Goal: Task Accomplishment & Management: Complete application form

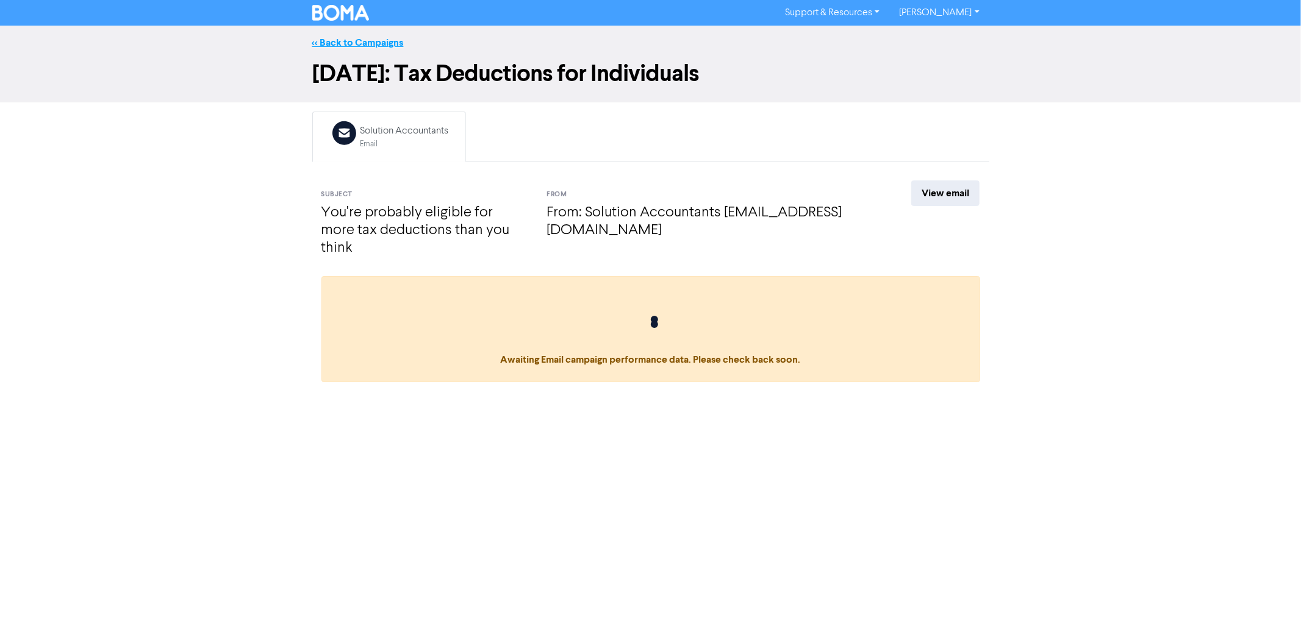
click at [348, 39] on link "<< Back to Campaigns" at bounding box center [357, 43] width 91 height 12
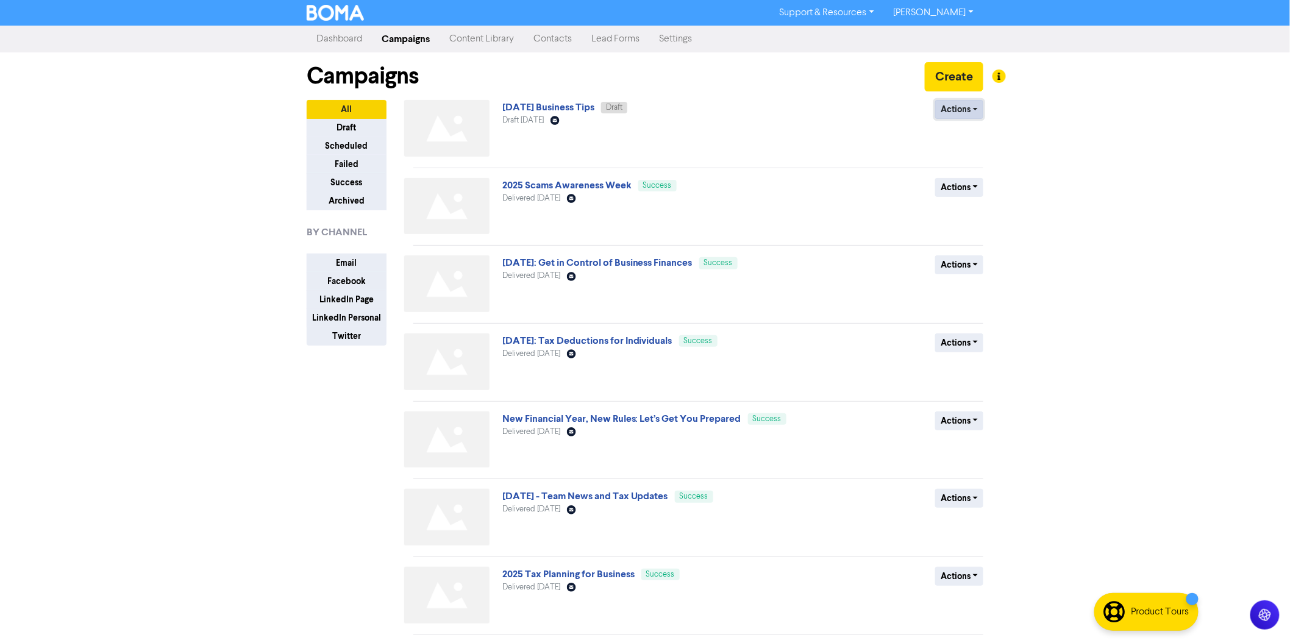
click at [967, 108] on button "Actions" at bounding box center [959, 109] width 48 height 19
click at [956, 155] on button "Duplicate" at bounding box center [984, 155] width 96 height 20
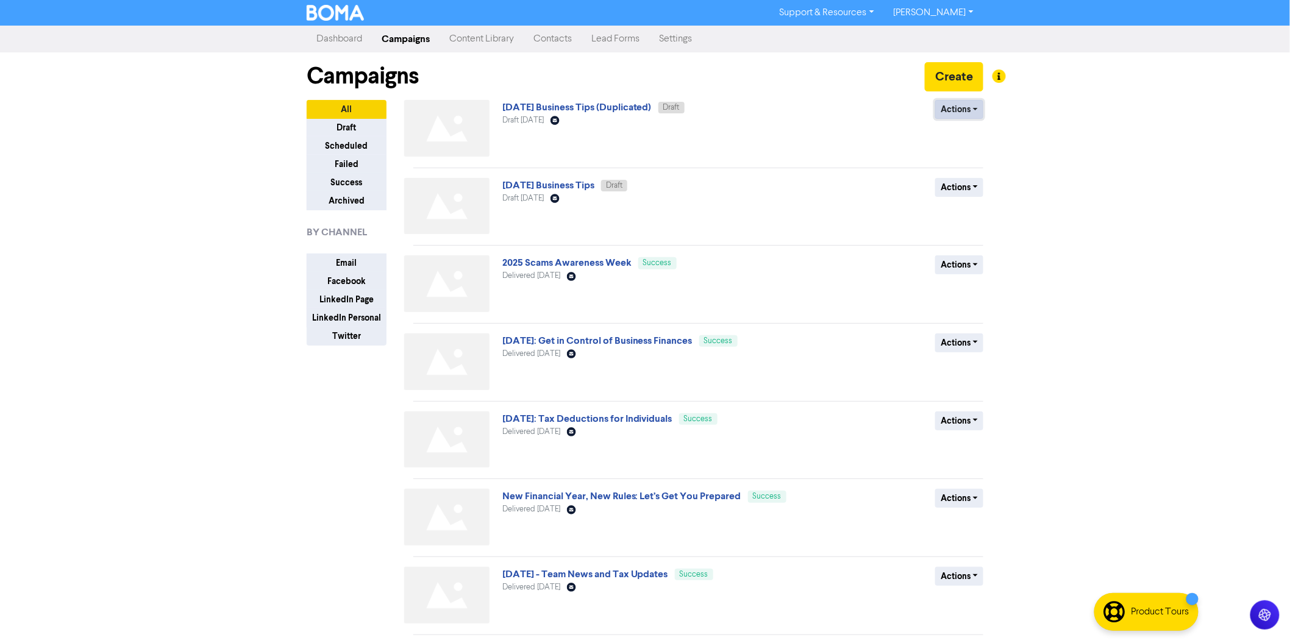
click at [964, 110] on button "Actions" at bounding box center [959, 109] width 48 height 19
click at [967, 177] on button "Rename" at bounding box center [984, 175] width 96 height 20
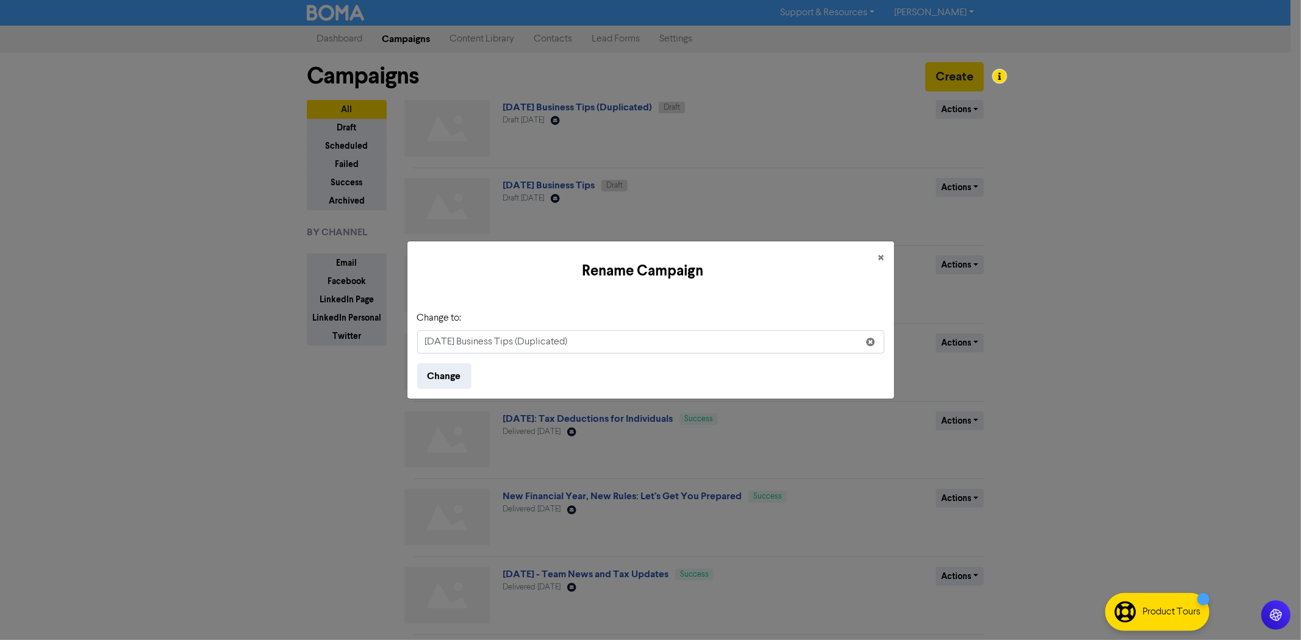
click at [486, 339] on input "[DATE] Business Tips (Duplicated)" at bounding box center [650, 342] width 467 height 23
click at [507, 343] on input "[DATE] Invividual Common Missed Deductions" at bounding box center [650, 342] width 467 height 23
click at [509, 342] on input "[DATE] Invividual Common Missed Deductions" at bounding box center [650, 342] width 467 height 23
click at [660, 345] on input "[DATE] Invividuals Common Missed Deductions" at bounding box center [650, 342] width 467 height 23
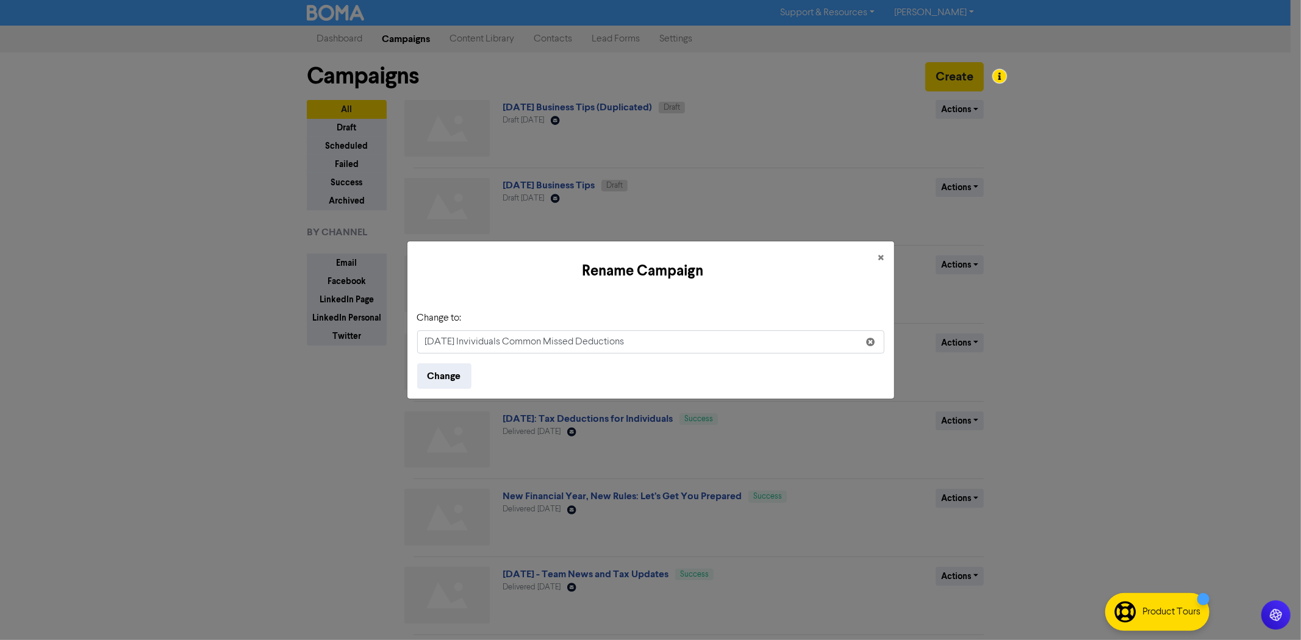
type input "[DATE] Invividuals Common Missed Deductions"
click at [417, 363] on button "Change" at bounding box center [444, 376] width 54 height 26
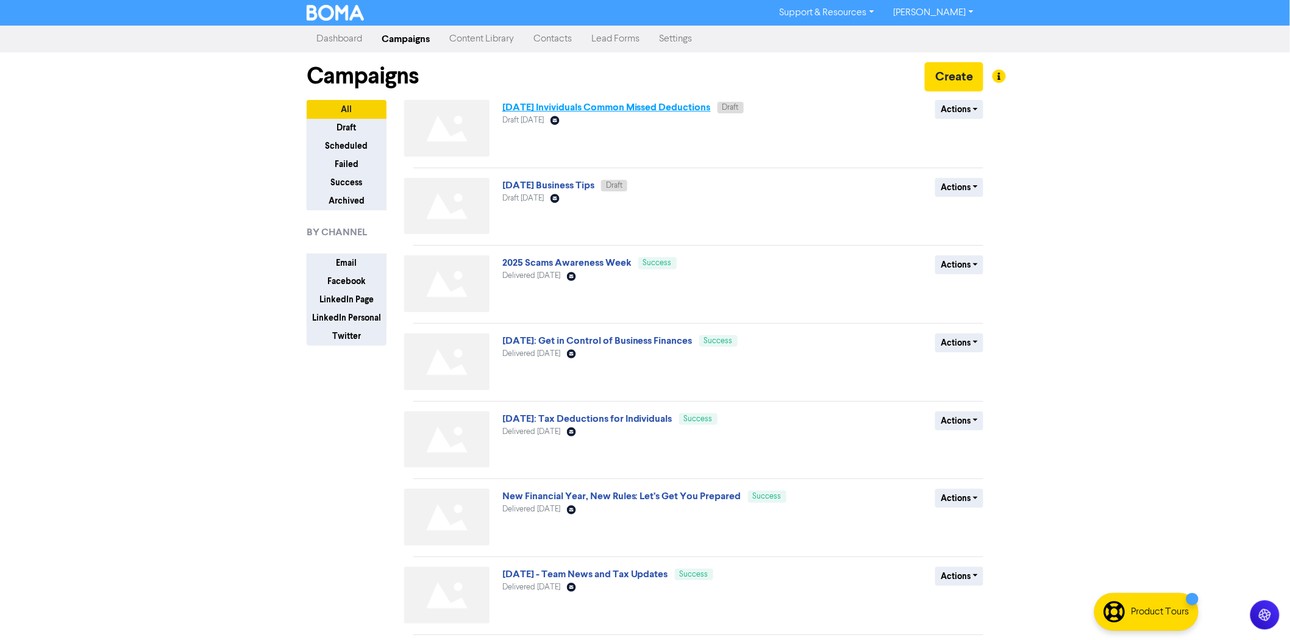
click at [657, 108] on link "[DATE] Invividuals Common Missed Deductions" at bounding box center [607, 107] width 209 height 12
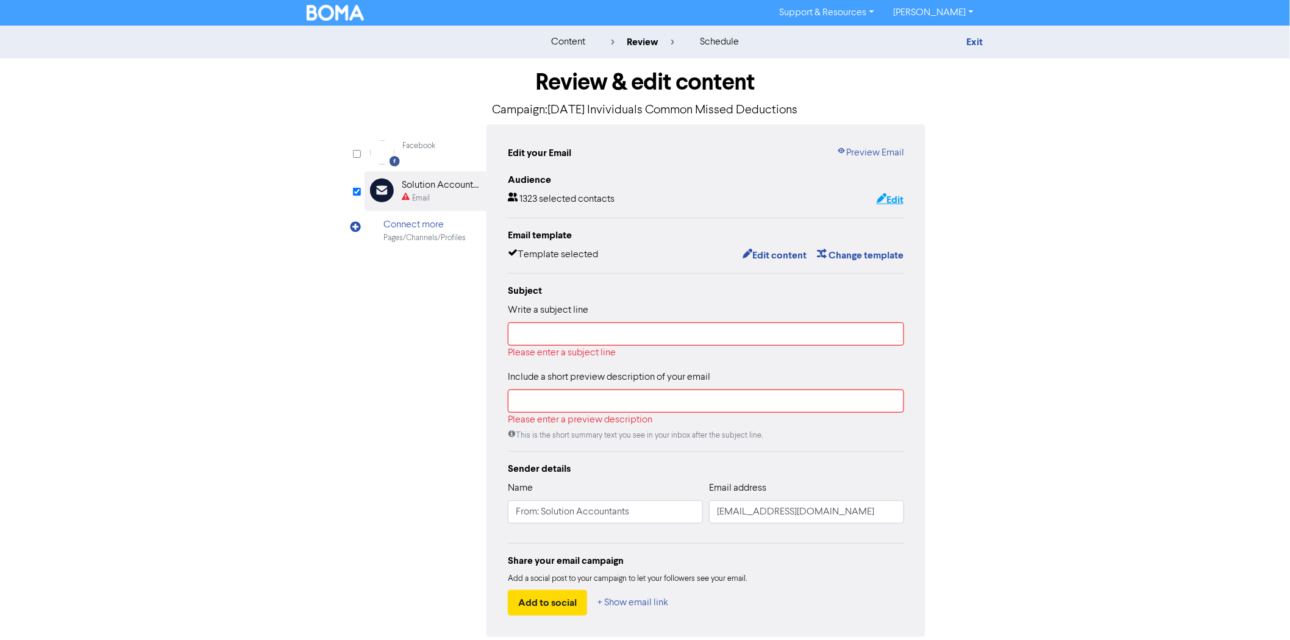
click at [882, 199] on icon "button" at bounding box center [882, 200] width 10 height 12
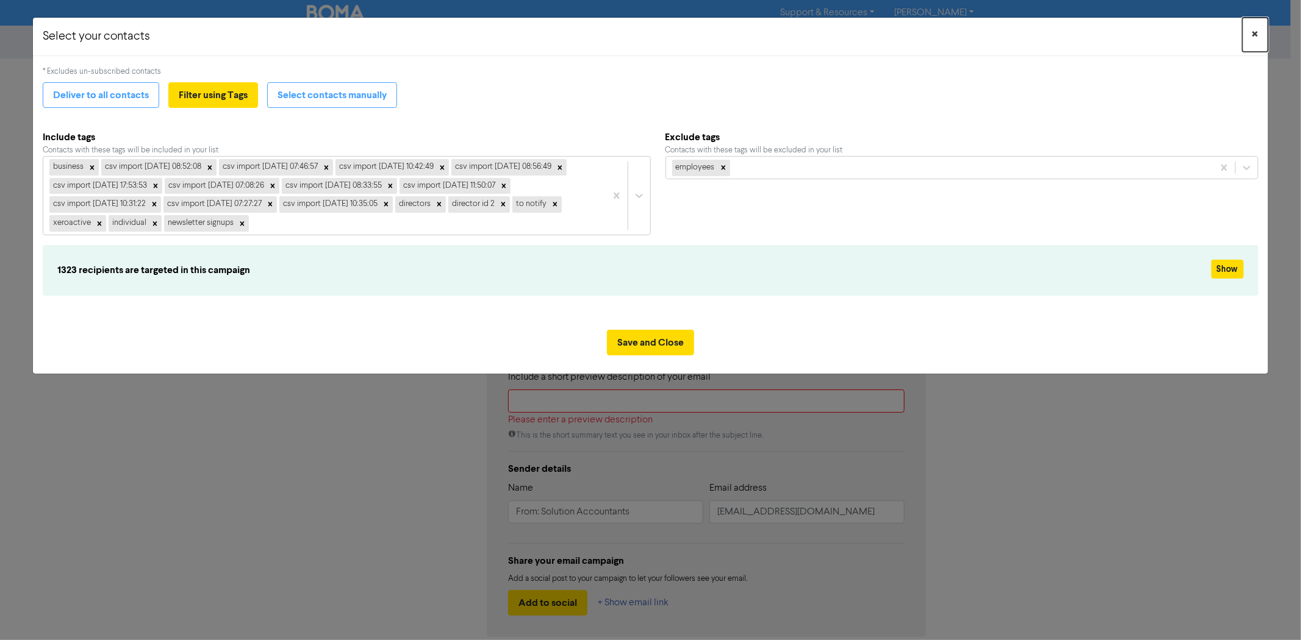
click at [1258, 32] on button "×" at bounding box center [1255, 35] width 26 height 34
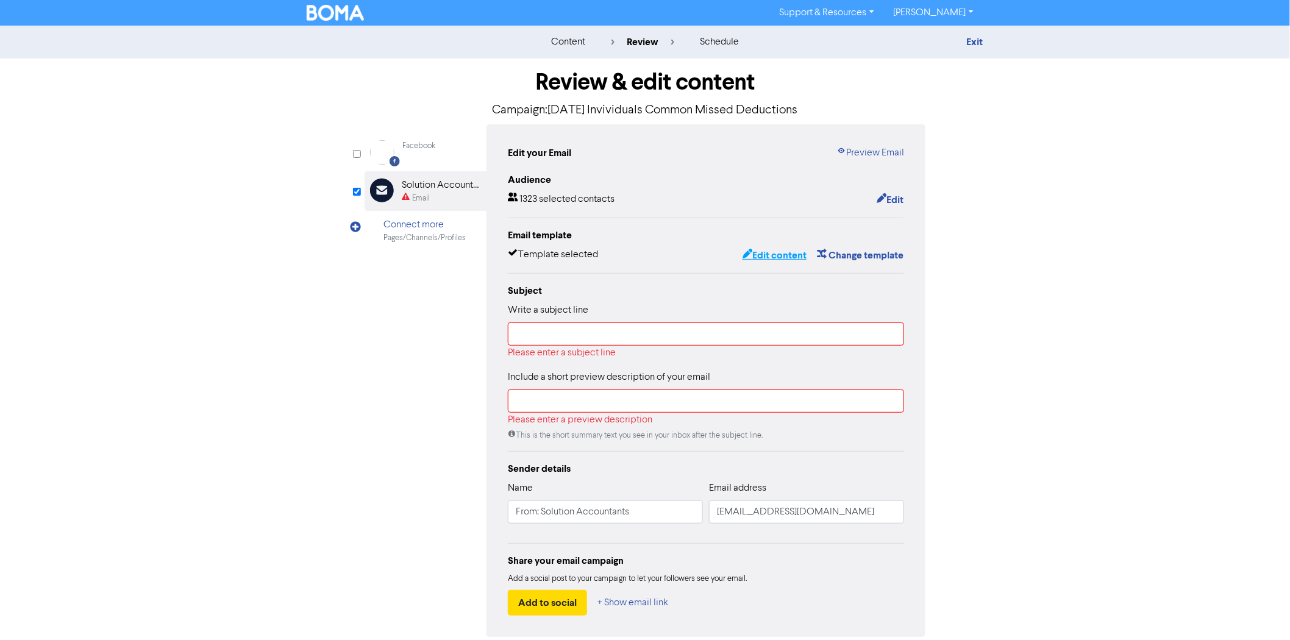
click at [782, 257] on button "Edit content" at bounding box center [774, 256] width 65 height 16
click at [593, 327] on input "text" at bounding box center [706, 334] width 396 height 23
paste input "💡 Surprising Tax Deductions You Might Be Missing"
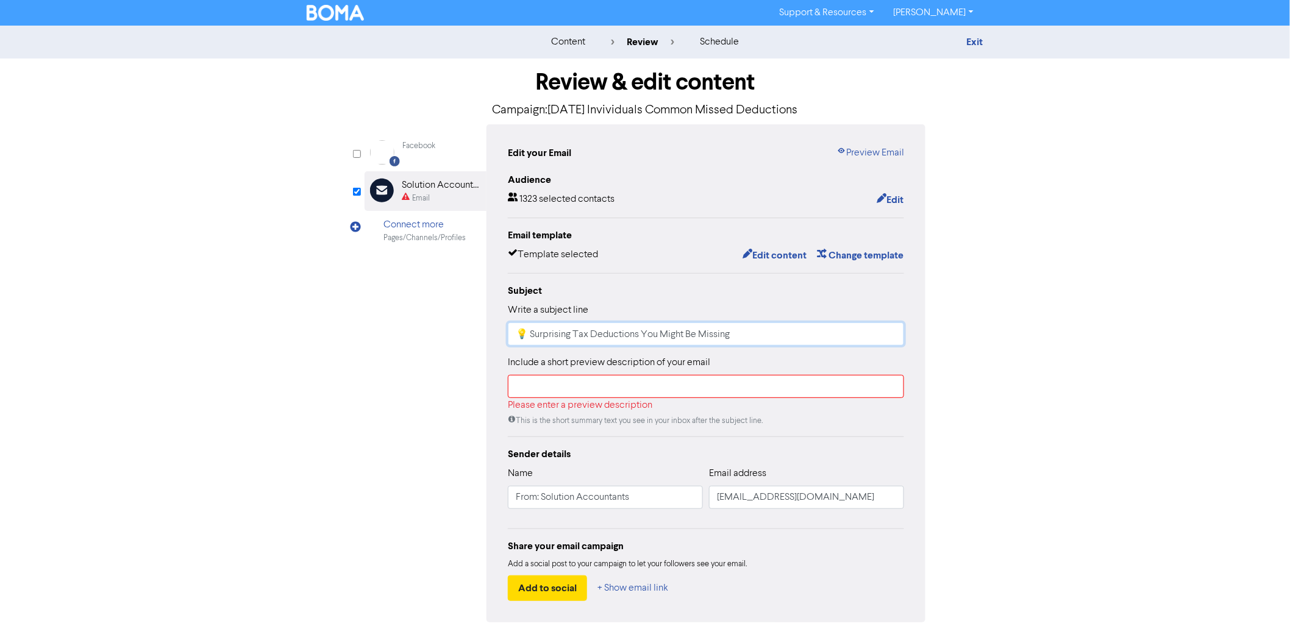
drag, startPoint x: 531, startPoint y: 338, endPoint x: 503, endPoint y: 338, distance: 28.7
click at [503, 338] on div "Edit your Email Preview Email Audience 1323 selected contacts Edit Email templa…" at bounding box center [706, 373] width 439 height 498
click at [793, 334] on input "Surprising Tax Deductions You Might Be Missing" at bounding box center [706, 334] width 396 height 23
type input "Surprising Tax Deductions You Might Be Missing"
click at [636, 384] on input "text" at bounding box center [706, 386] width 396 height 23
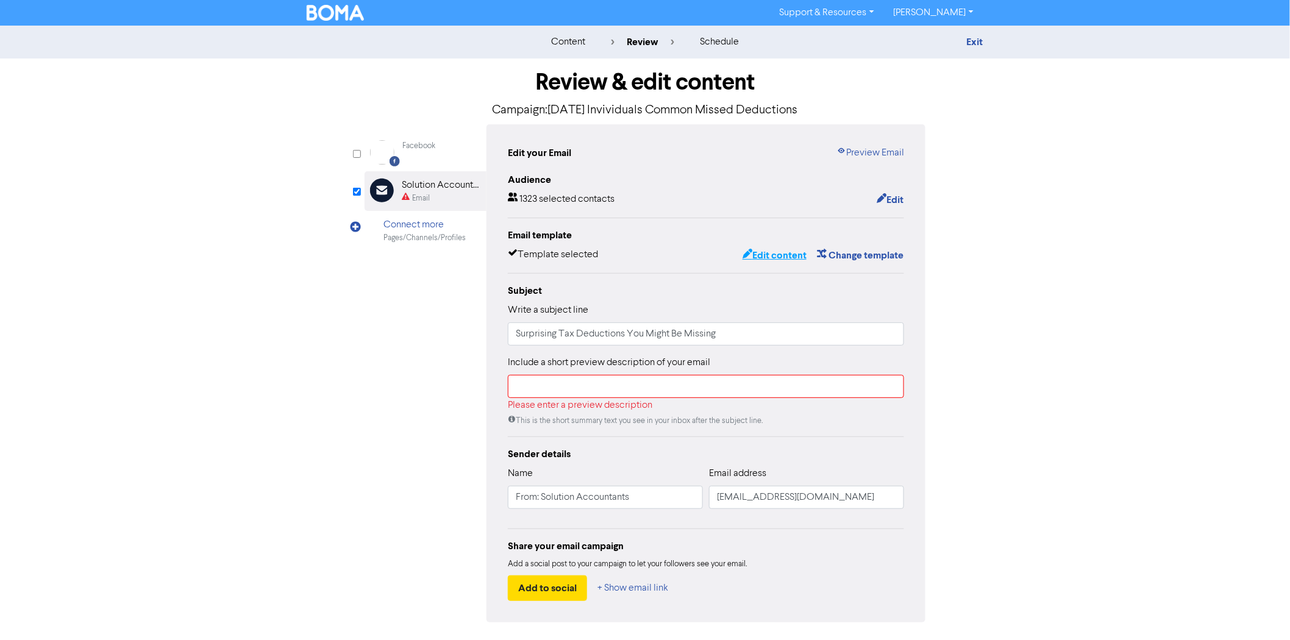
click at [785, 252] on button "Edit content" at bounding box center [774, 256] width 65 height 16
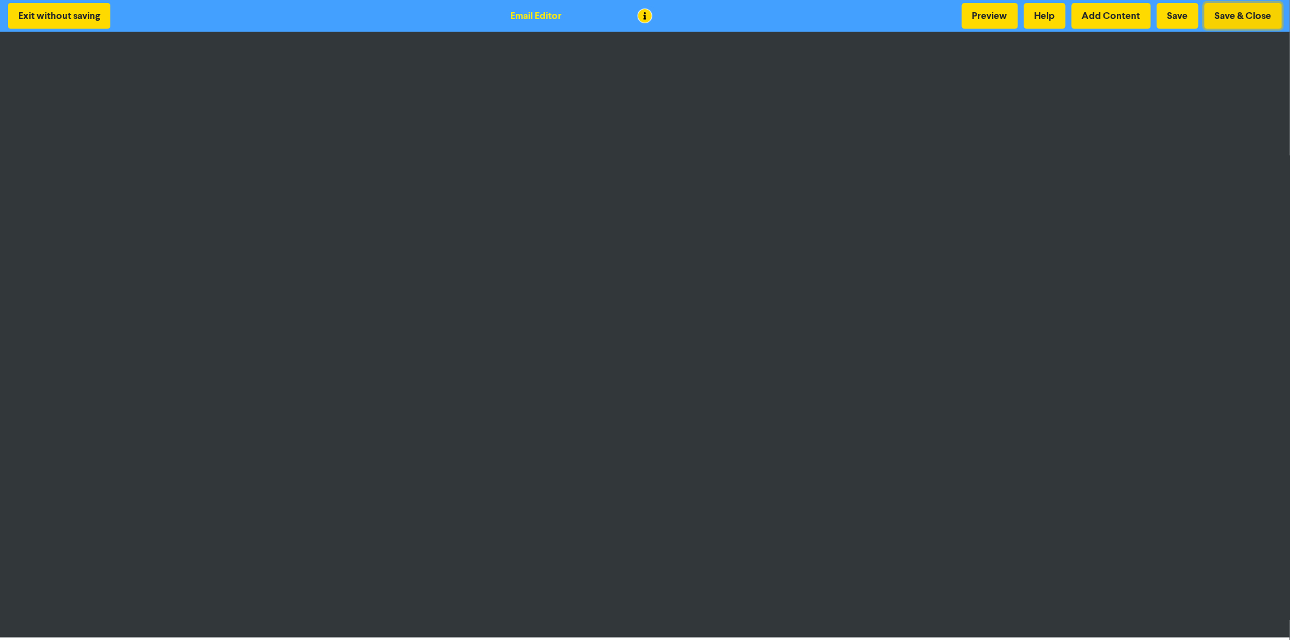
click at [1255, 16] on button "Save & Close" at bounding box center [1243, 16] width 77 height 26
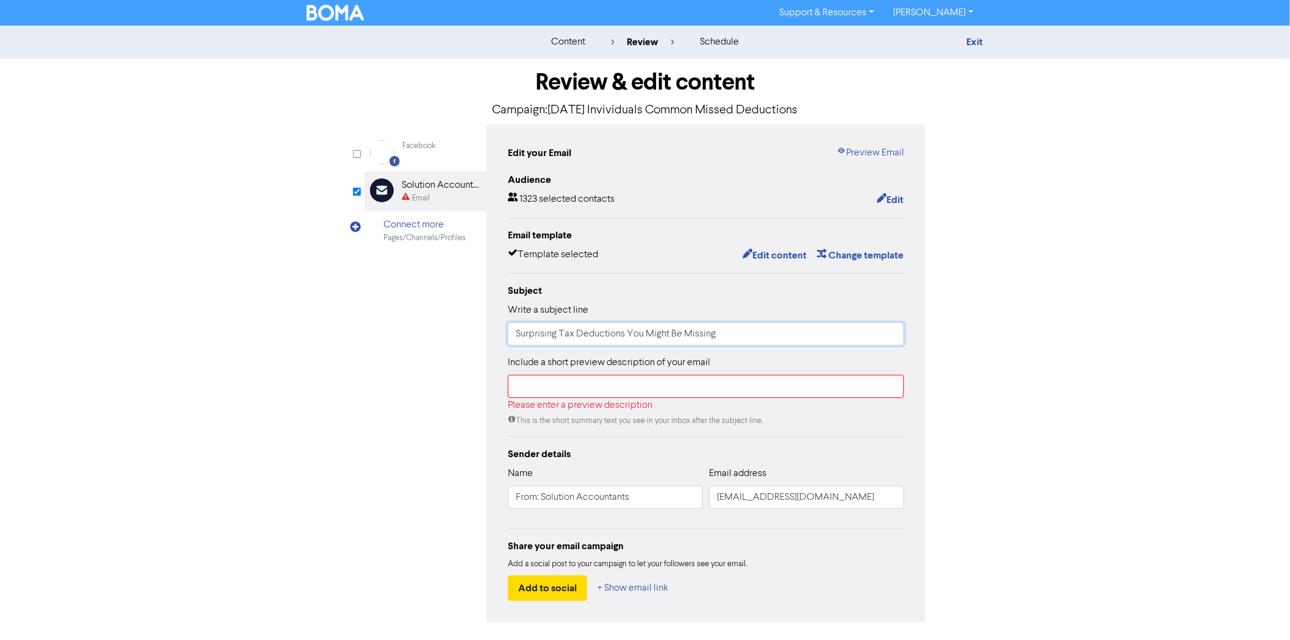
click at [588, 336] on input "Surprising Tax Deductions You Might Be Missing" at bounding box center [706, 334] width 396 height 23
click at [747, 327] on input "Surprising Tax Deductions You Might Be Missing" at bounding box center [706, 334] width 396 height 23
click at [549, 360] on label "Include a short preview description of your email" at bounding box center [609, 363] width 202 height 15
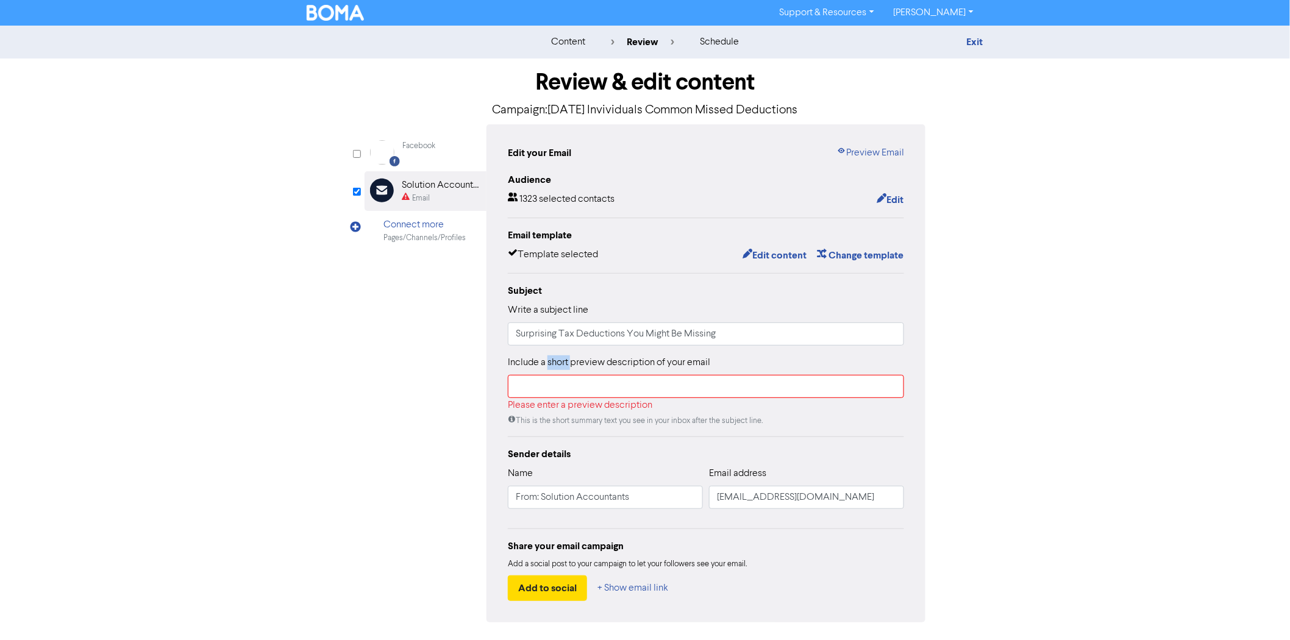
click at [549, 360] on label "Include a short preview description of your email" at bounding box center [609, 363] width 202 height 15
copy label "short"
click at [556, 388] on input "text" at bounding box center [706, 386] width 396 height 23
paste input "Before you lodge, check these 10 deductions that could boost your refund."
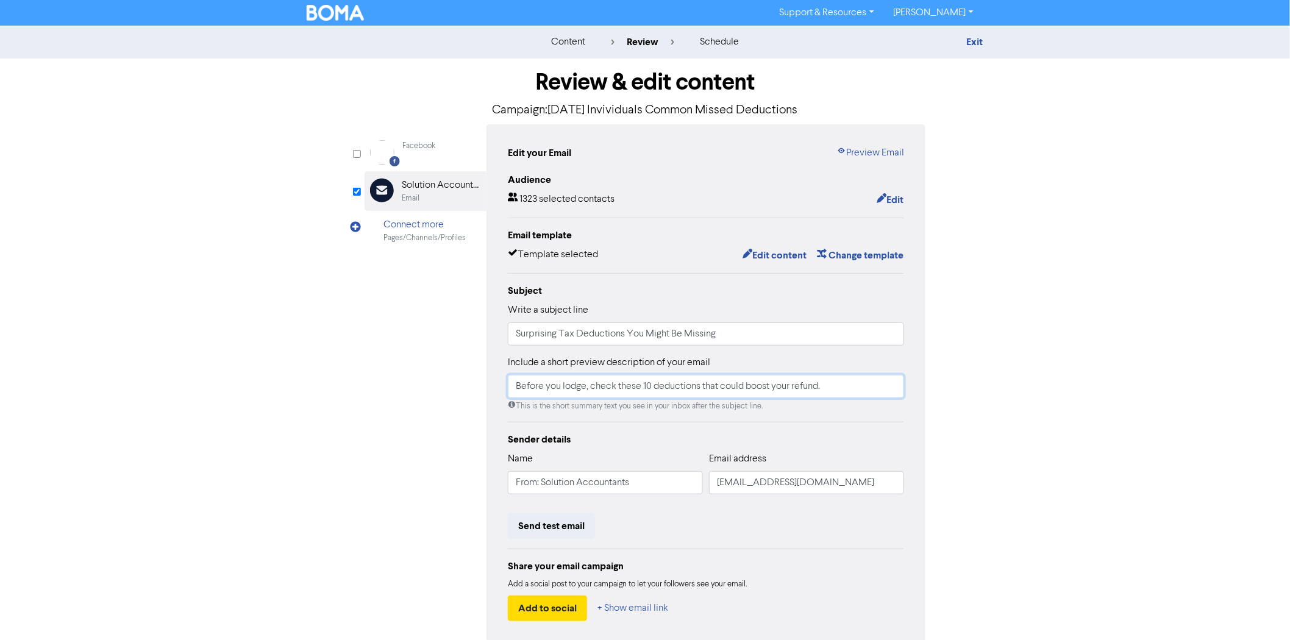
click at [737, 390] on input "Before you lodge, check these 10 deductions that could boost your refund." at bounding box center [706, 386] width 396 height 23
click at [783, 389] on input "Before you lodge, check these 10 deductions that could boost your refund." at bounding box center [706, 386] width 396 height 23
click at [774, 389] on input "Before you lodge, check these 10 deductions that could boost your refund." at bounding box center [706, 386] width 396 height 23
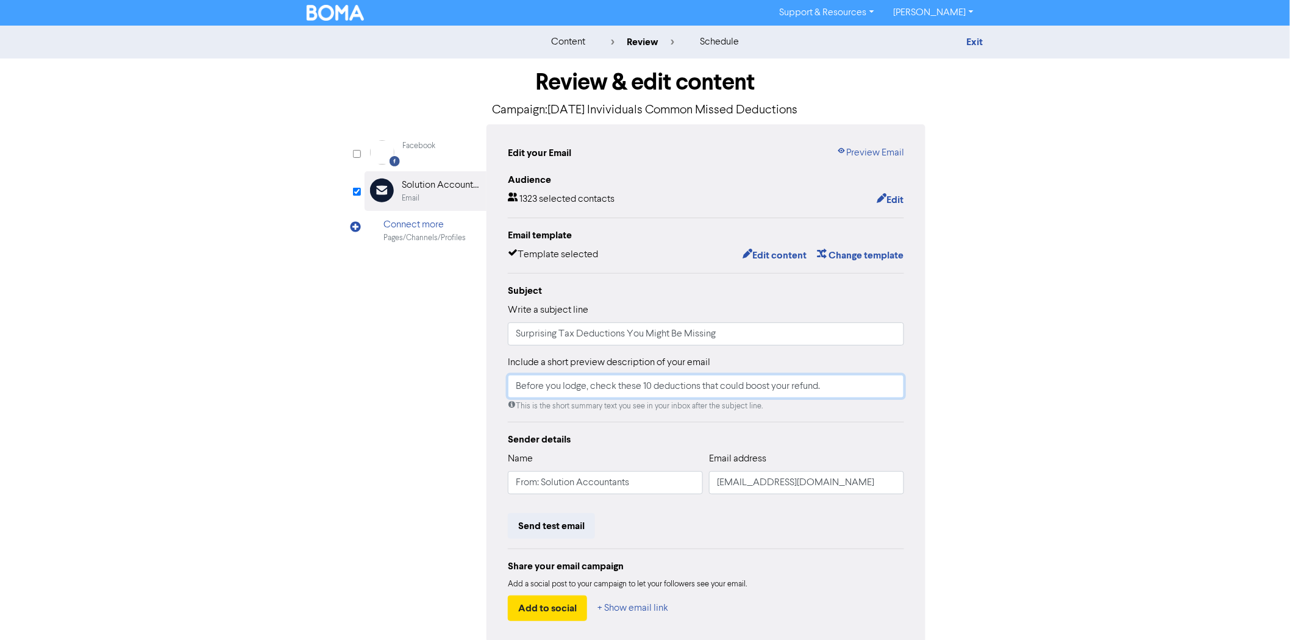
click at [774, 389] on input "Before you lodge, check these 10 deductions that could boost your refund." at bounding box center [706, 386] width 396 height 23
click at [620, 376] on input "Before you lodge, check these 10 deductions that could boost your refund." at bounding box center [706, 386] width 396 height 23
click at [650, 383] on input "Before you lodge, check these 10 deductions that could boost your refund." at bounding box center [706, 386] width 396 height 23
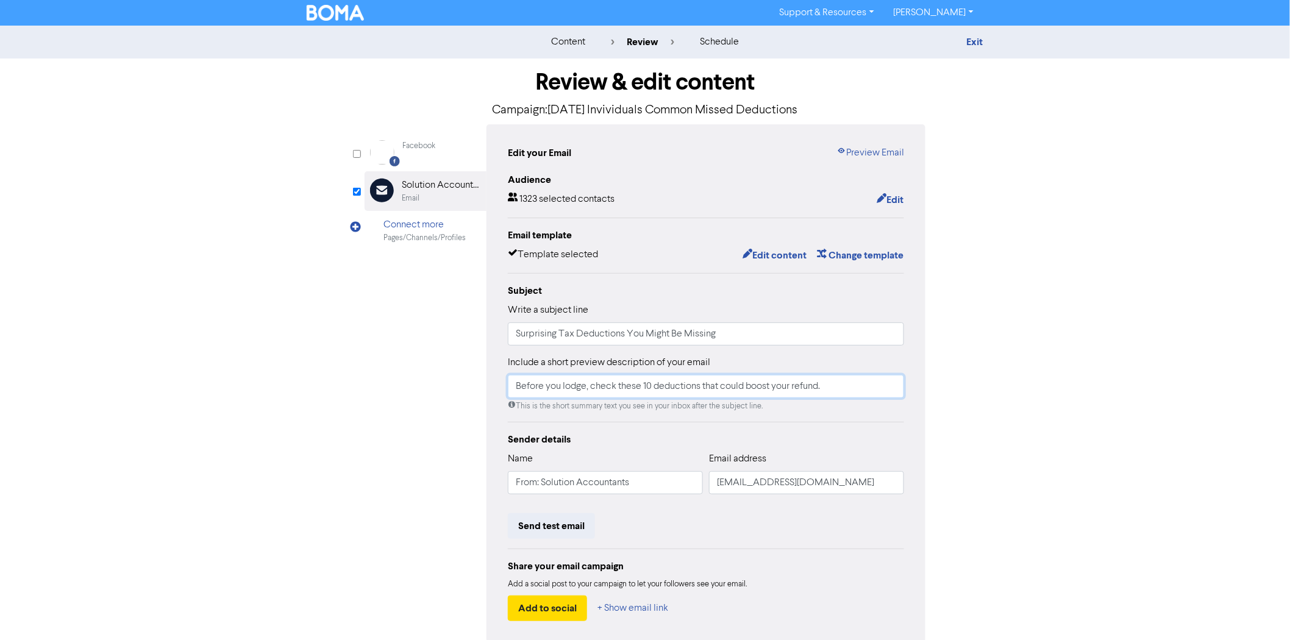
click at [648, 385] on input "Before you lodge, check these 10 deductions that could boost your refund." at bounding box center [706, 386] width 396 height 23
type input "Before you lodge, check these deductions that could boost your refund."
click at [519, 338] on input "Surprising Tax Deductions You Might Be Missing" at bounding box center [706, 334] width 396 height 23
click at [579, 335] on input "Surprising Tax Deductions You Might Be Missing" at bounding box center [706, 334] width 396 height 23
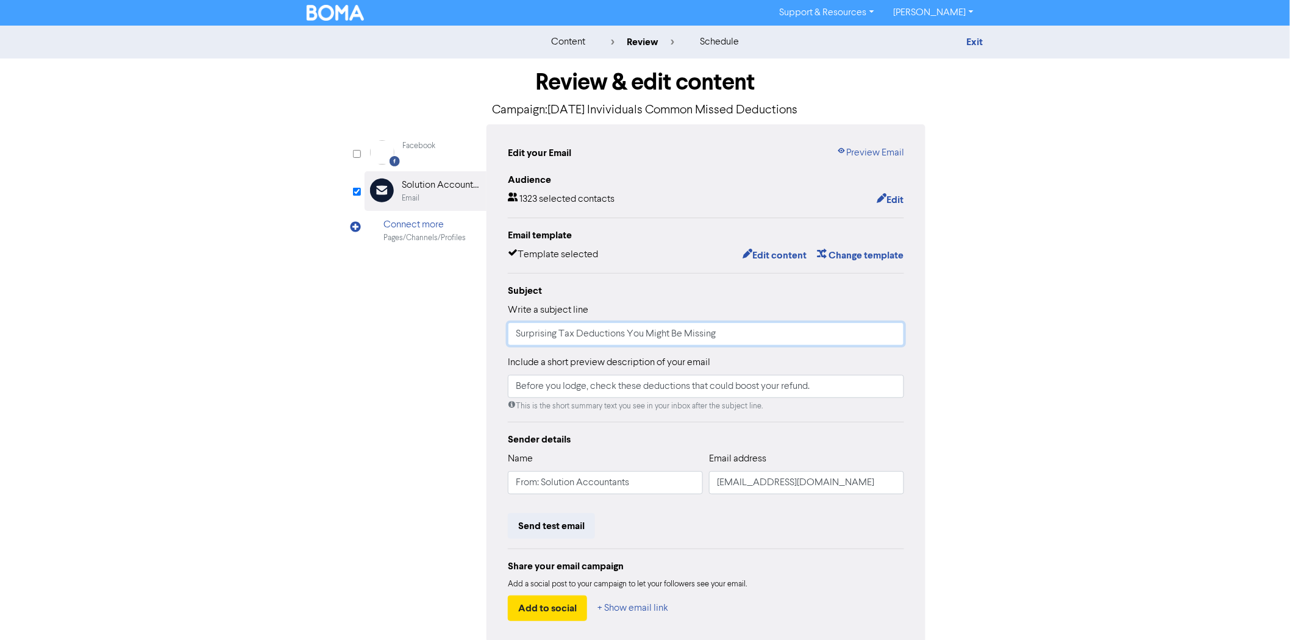
click at [579, 335] on input "Surprising Tax Deductions You Might Be Missing" at bounding box center [706, 334] width 396 height 23
click at [665, 335] on input "Surprising Tax Deductions You Might Be Missing" at bounding box center [706, 334] width 396 height 23
click at [765, 333] on input "Surprising Tax Deductions You Might Be Missing" at bounding box center [706, 334] width 396 height 23
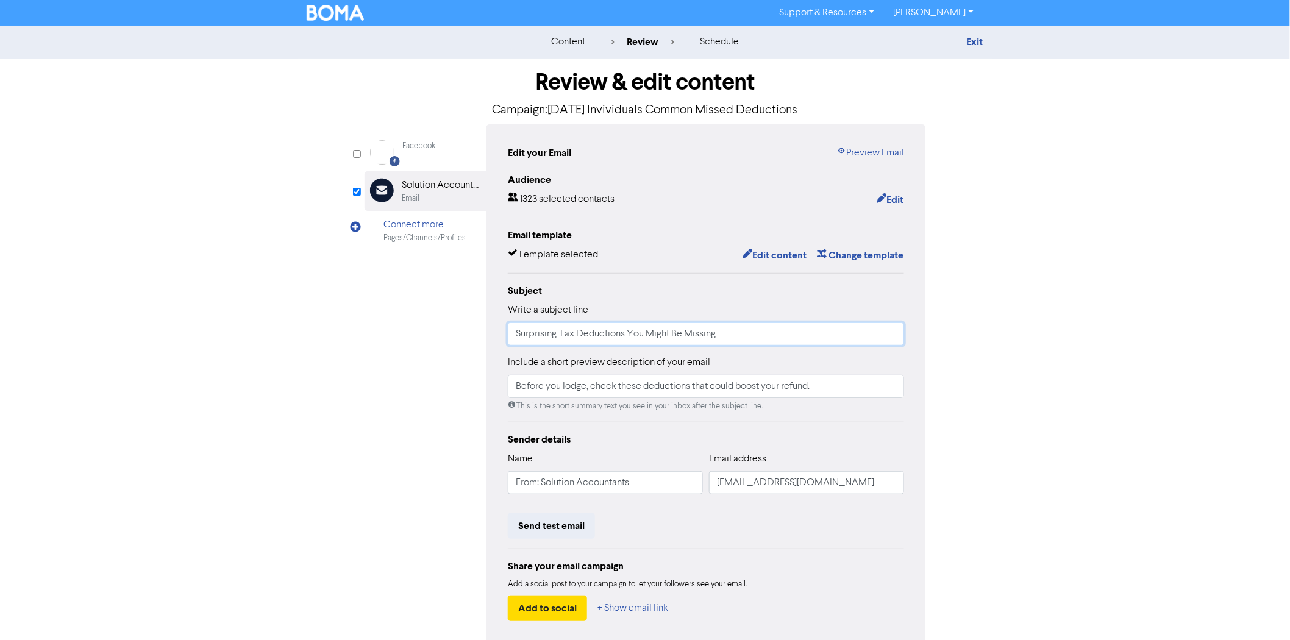
click at [765, 333] on input "Surprising Tax Deductions You Might Be Missing" at bounding box center [706, 334] width 396 height 23
click at [599, 338] on input "Surprising Tax Deductions You Might Be Missing" at bounding box center [706, 334] width 396 height 23
click at [599, 385] on input "Before you lodge, check these deductions that could boost your refund." at bounding box center [706, 386] width 396 height 23
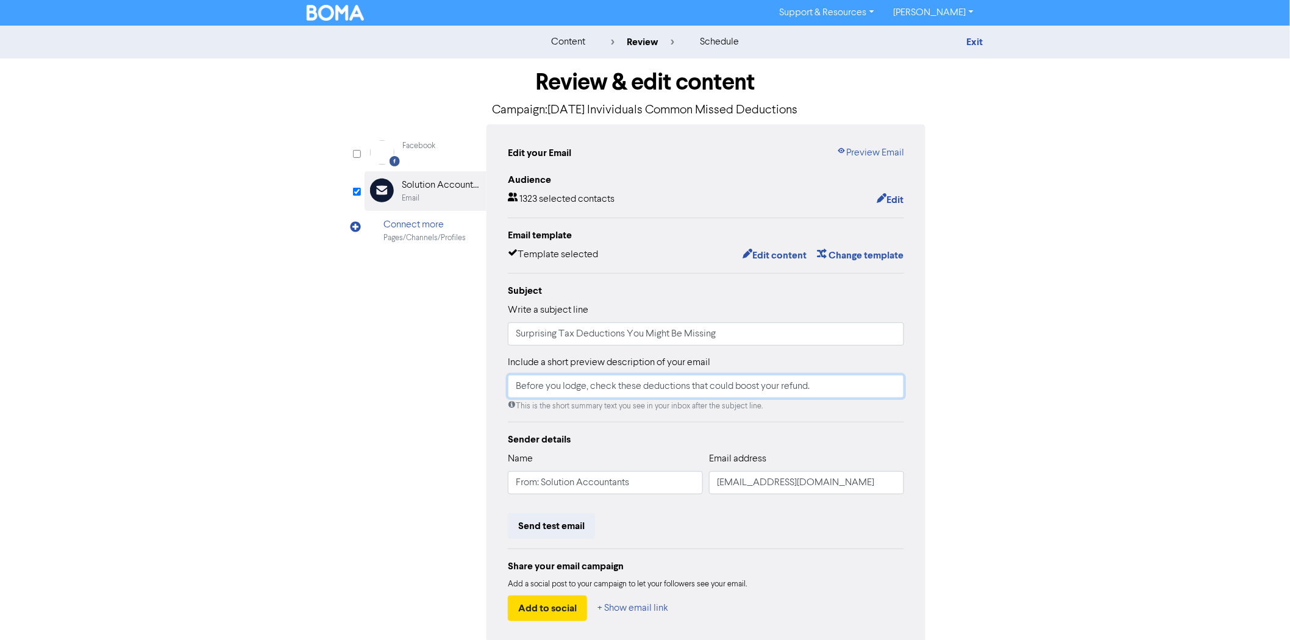
click at [599, 385] on input "Before you lodge, check these deductions that could boost your refund." at bounding box center [706, 386] width 396 height 23
click at [712, 381] on input "Before you lodge, check these deductions that could boost your refund." at bounding box center [706, 386] width 396 height 23
click at [753, 332] on input "Surprising Tax Deductions You Might Be Missing" at bounding box center [706, 334] width 396 height 23
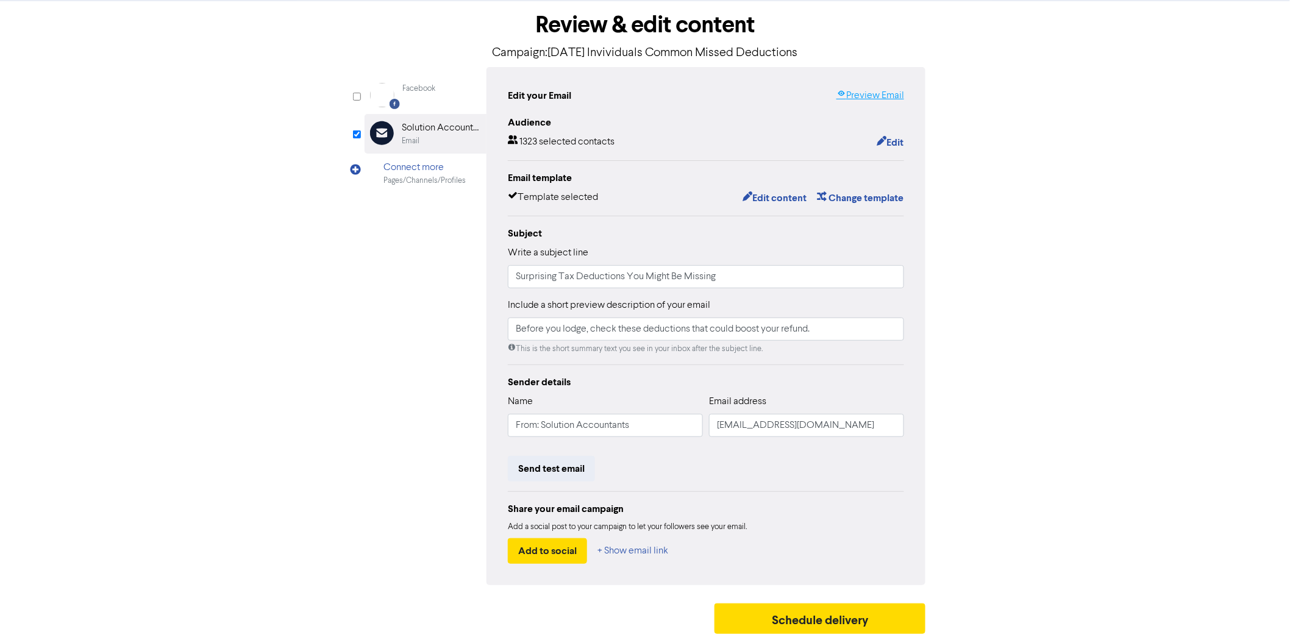
click at [867, 96] on link "Preview Email" at bounding box center [871, 95] width 68 height 15
click at [655, 337] on input "Before you lodge, check these deductions that could boost your refund." at bounding box center [706, 329] width 396 height 23
click at [689, 332] on input "Before you lodge, check these deductions that could boost your refund." at bounding box center [706, 329] width 396 height 23
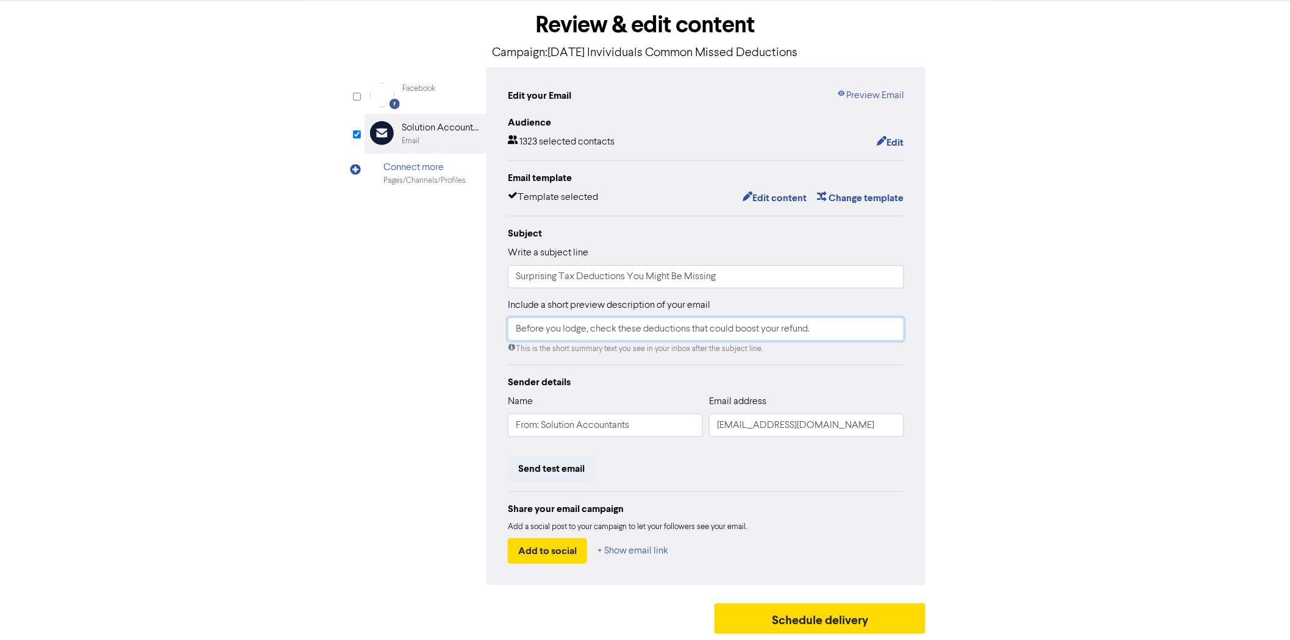
click at [739, 331] on input "Before you lodge, check these deductions that could boost your refund." at bounding box center [706, 329] width 396 height 23
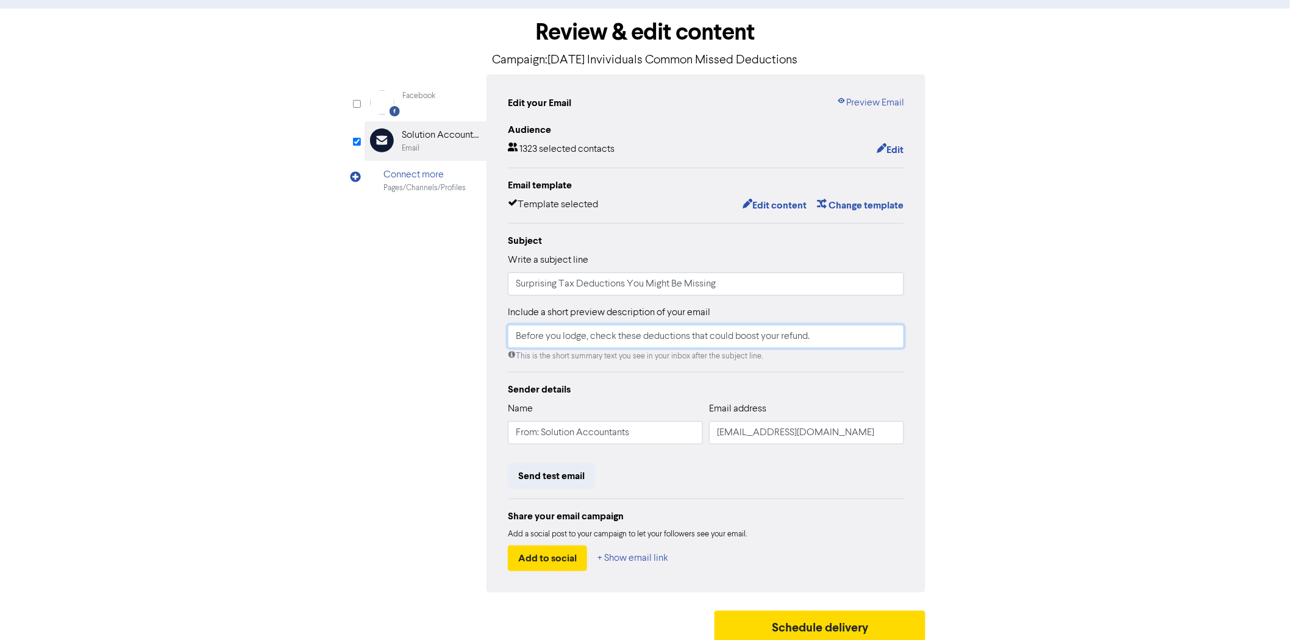
scroll to position [0, 0]
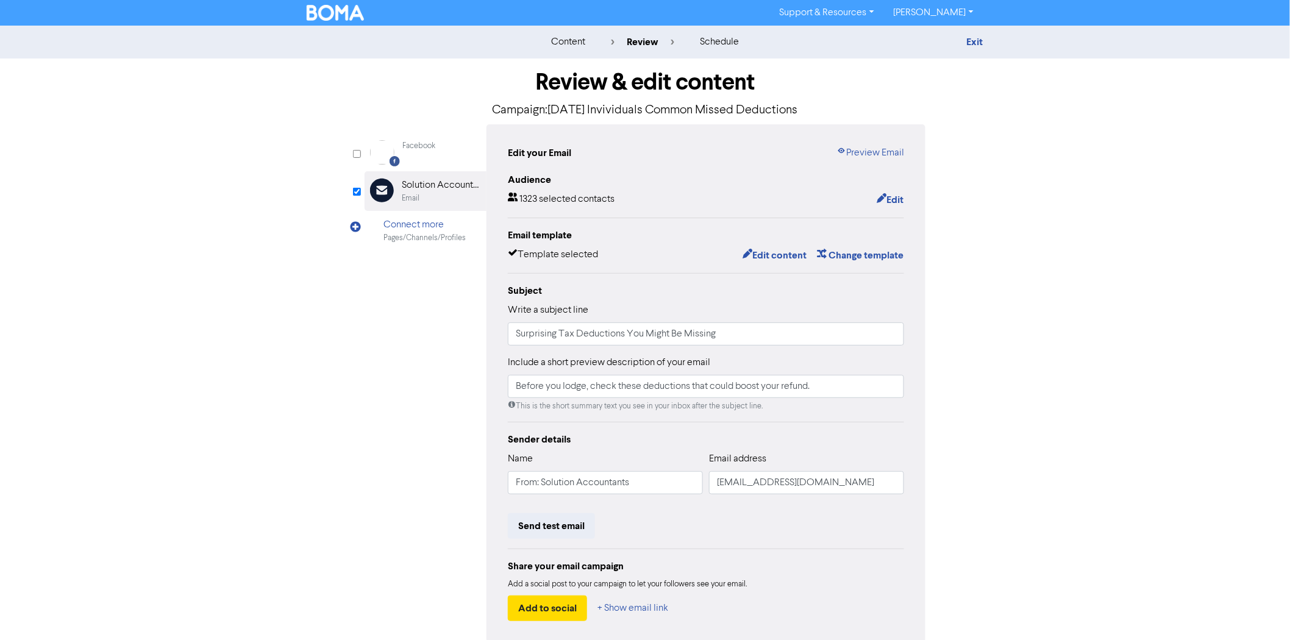
click at [574, 40] on div "content" at bounding box center [568, 42] width 34 height 15
drag, startPoint x: 640, startPoint y: 44, endPoint x: 631, endPoint y: 41, distance: 9.5
click at [640, 44] on div "review" at bounding box center [642, 42] width 63 height 15
click at [565, 32] on div "content review schedule Exit" at bounding box center [645, 42] width 1290 height 33
click at [585, 40] on div "content" at bounding box center [568, 42] width 34 height 15
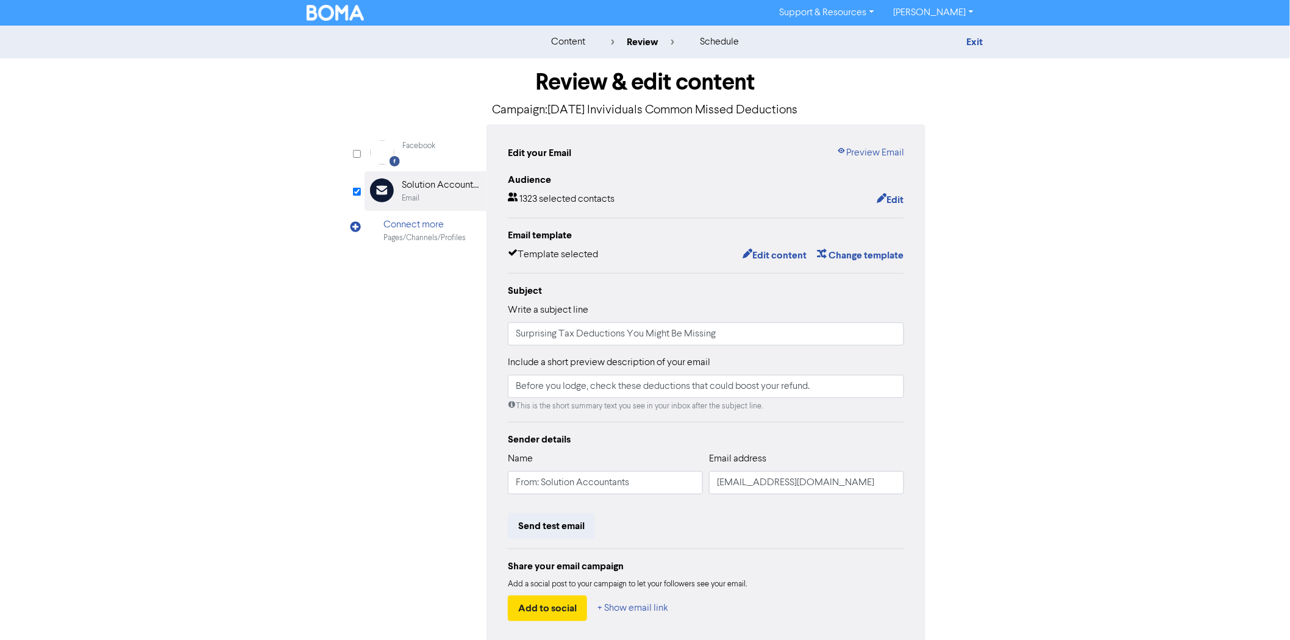
click at [334, 3] on div "Support & Resources Video Tutorials FAQ & Guides Marketing Education [PERSON_NA…" at bounding box center [645, 13] width 695 height 20
click at [321, 9] on img at bounding box center [335, 13] width 57 height 16
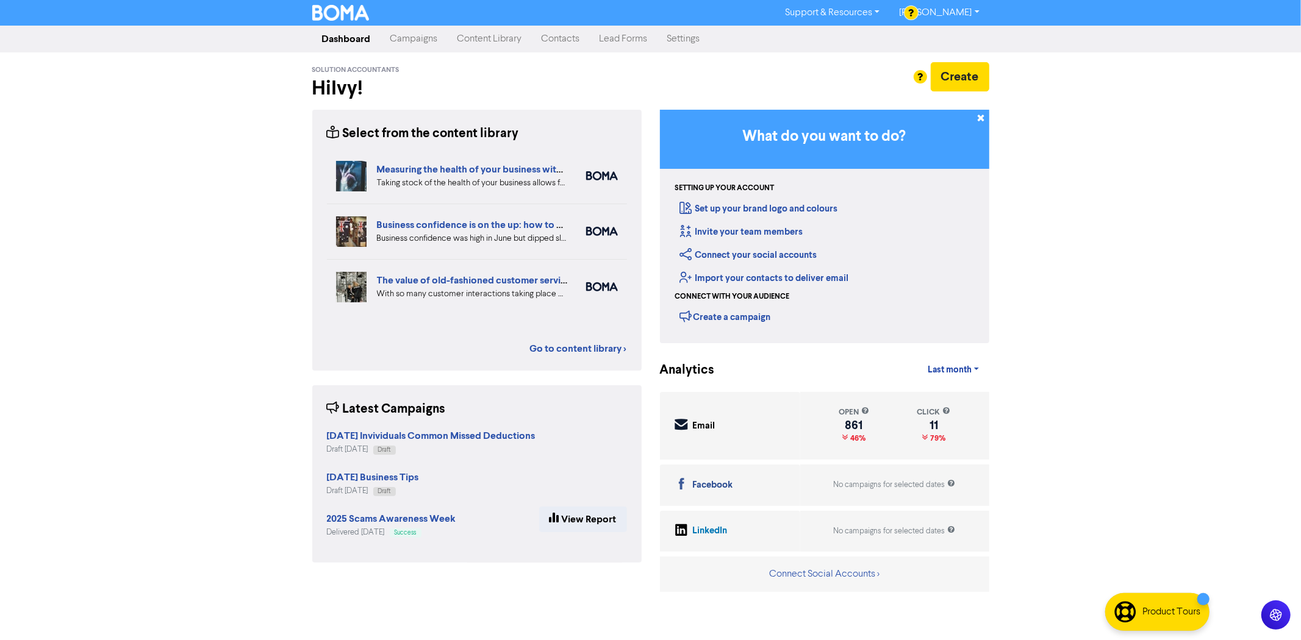
click at [421, 38] on link "Campaigns" at bounding box center [414, 39] width 67 height 24
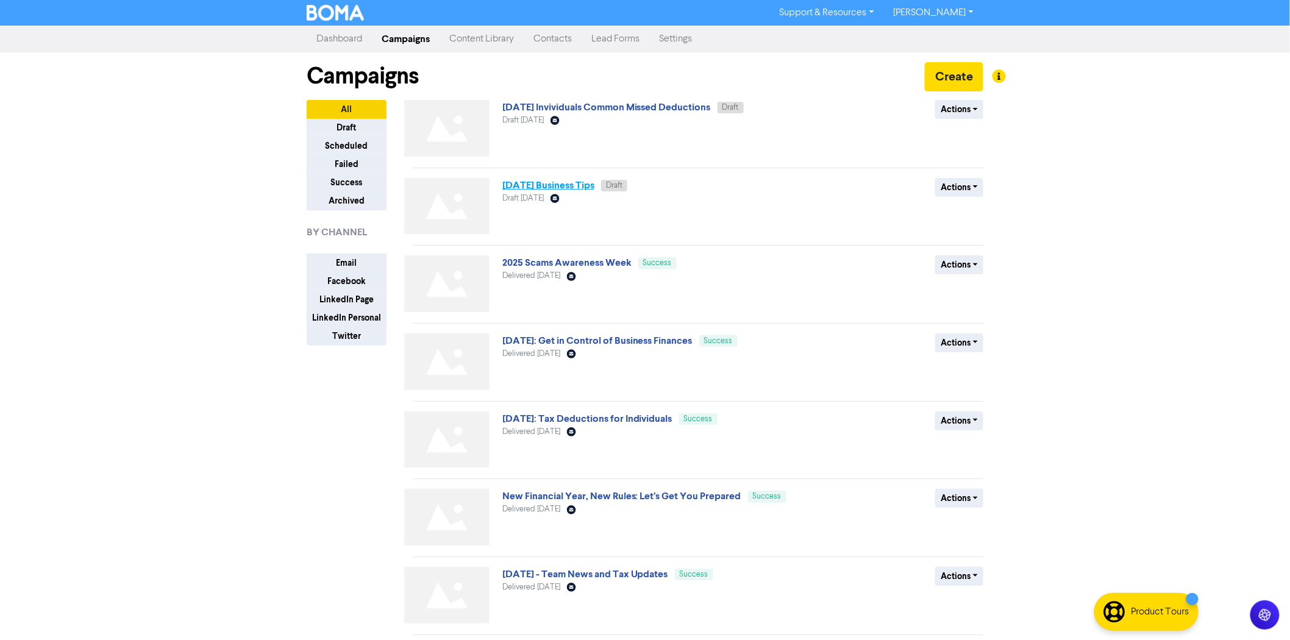
click at [555, 188] on link "[DATE] Business Tips" at bounding box center [549, 185] width 92 height 12
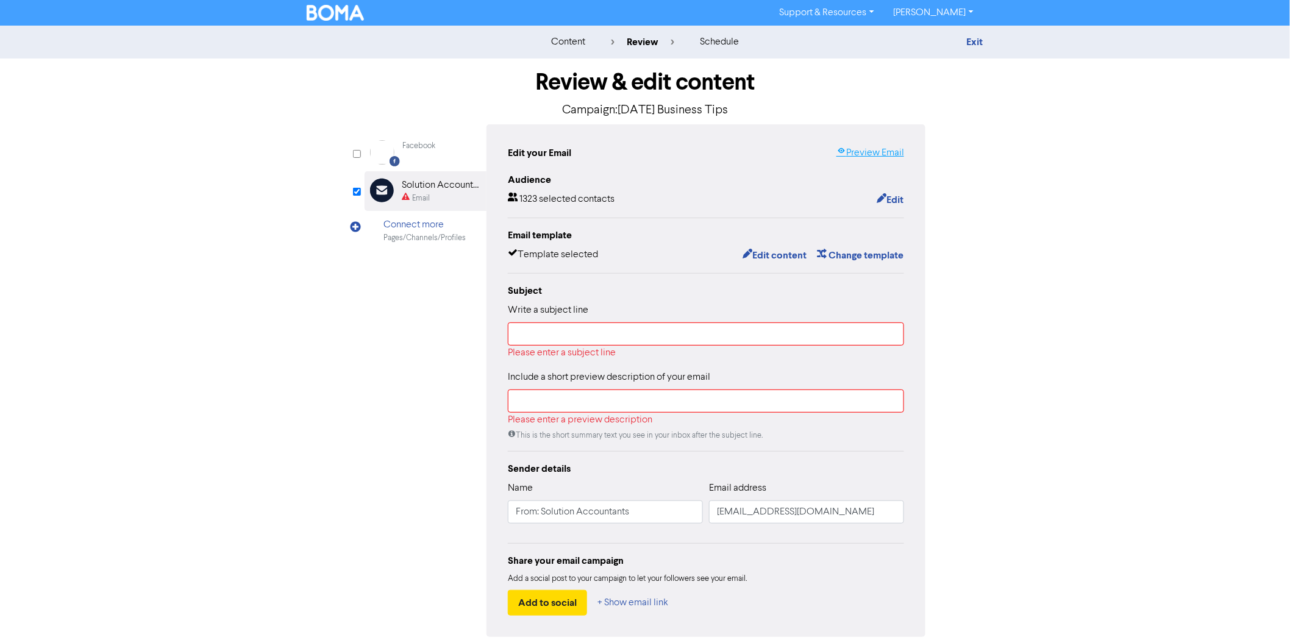
click at [845, 154] on icon at bounding box center [842, 153] width 10 height 10
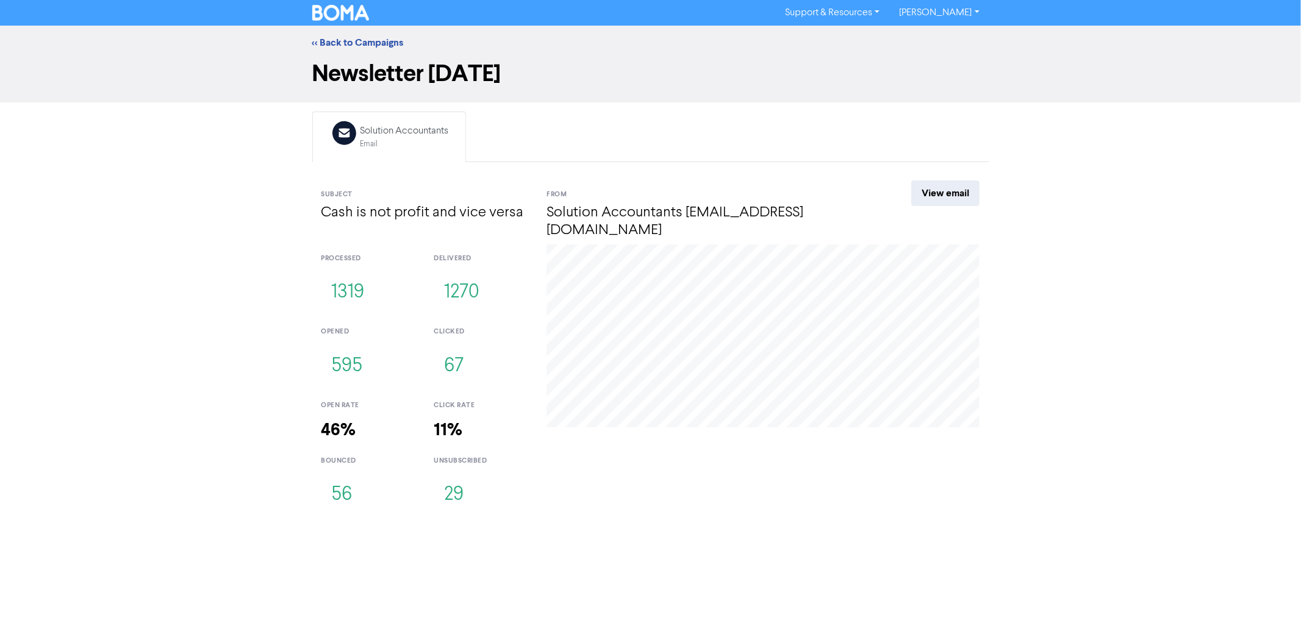
click at [348, 32] on div "<< Back to Campaigns" at bounding box center [650, 43] width 1301 height 34
click at [344, 41] on link "<< Back to Campaigns" at bounding box center [357, 43] width 91 height 12
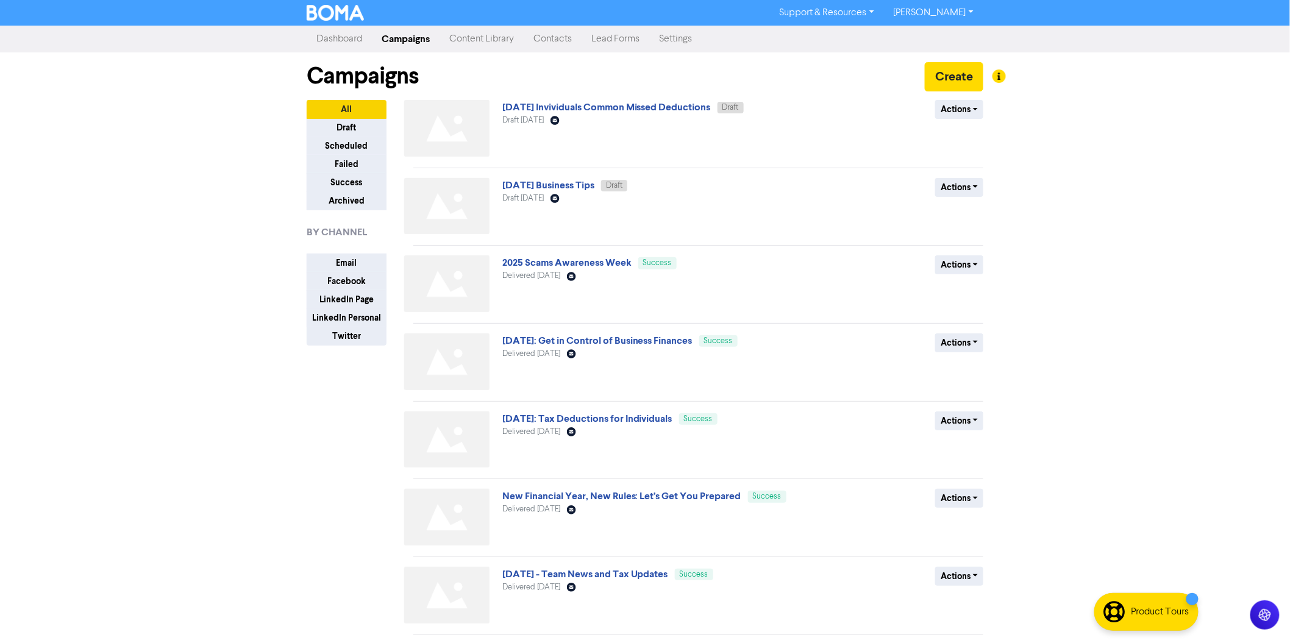
click at [563, 37] on link "Contacts" at bounding box center [553, 39] width 58 height 24
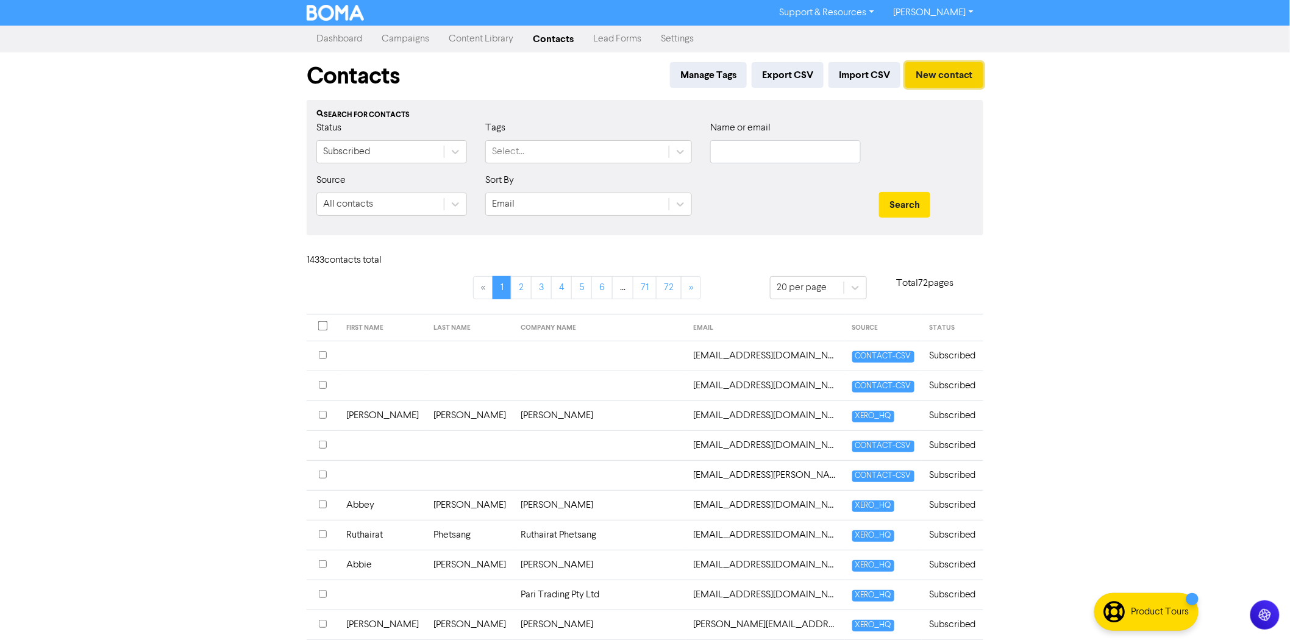
click at [942, 87] on button "New contact" at bounding box center [945, 75] width 78 height 26
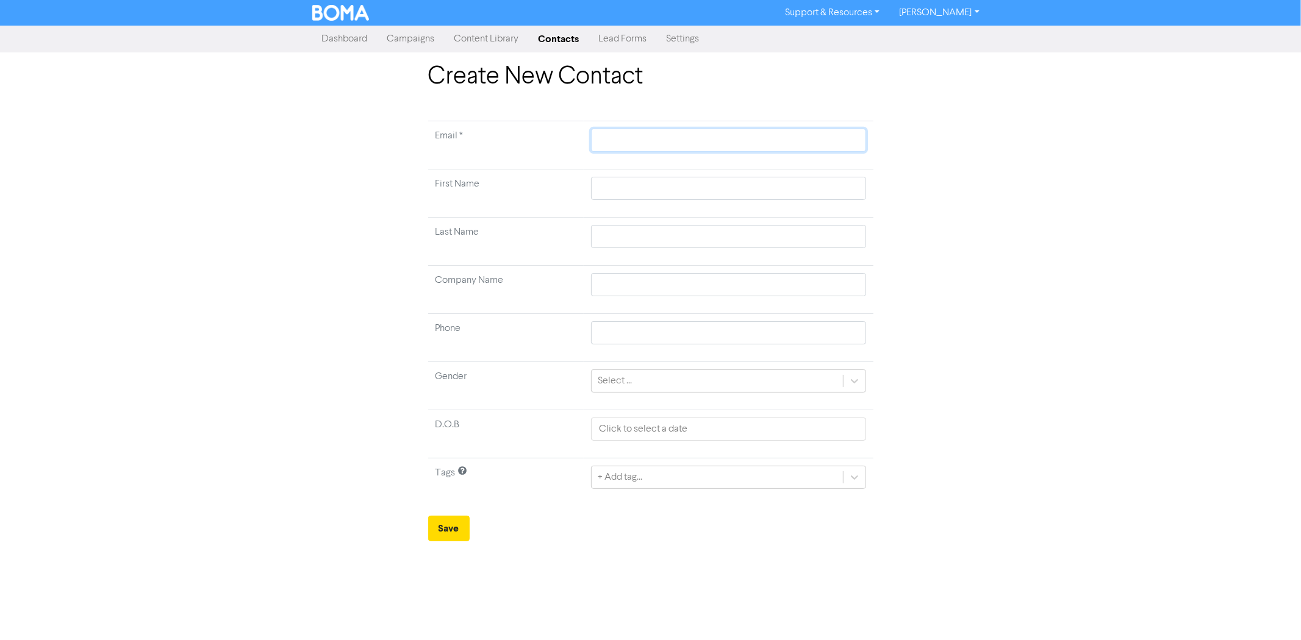
click at [653, 147] on input "text" at bounding box center [728, 140] width 274 height 23
click at [618, 193] on input "text" at bounding box center [728, 188] width 274 height 23
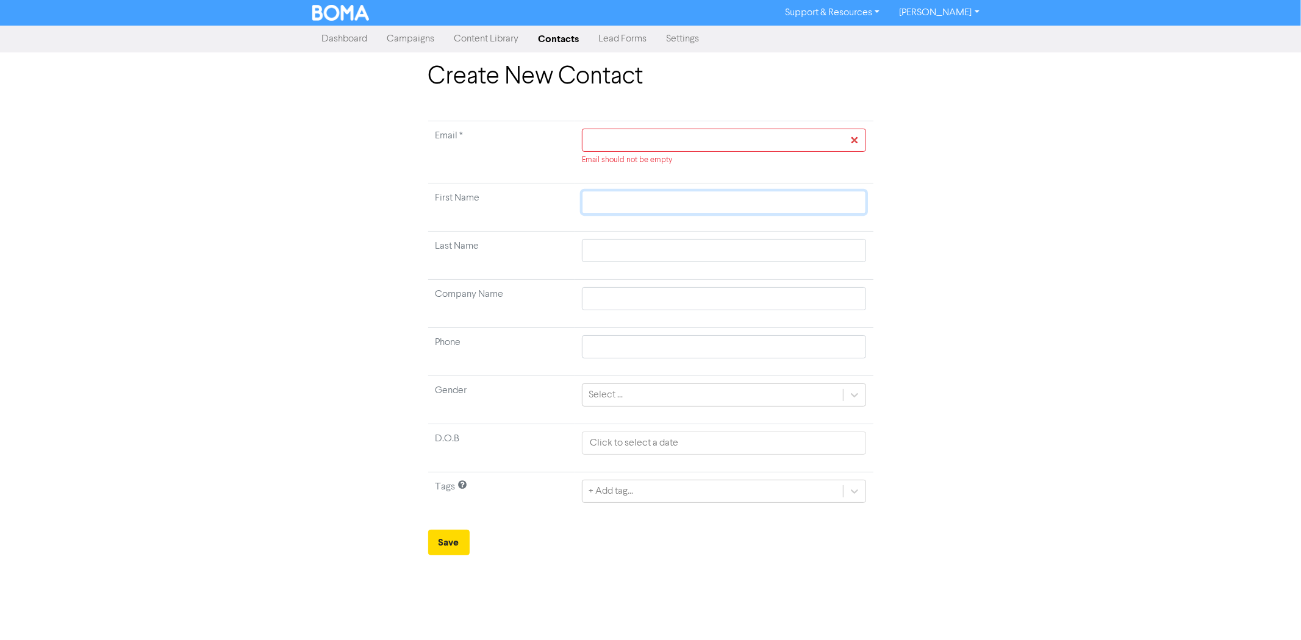
paste input "Tamara Love"
type input "Tamara Love"
click at [629, 209] on input "Tamara Love" at bounding box center [724, 202] width 284 height 23
type input "Tamara"
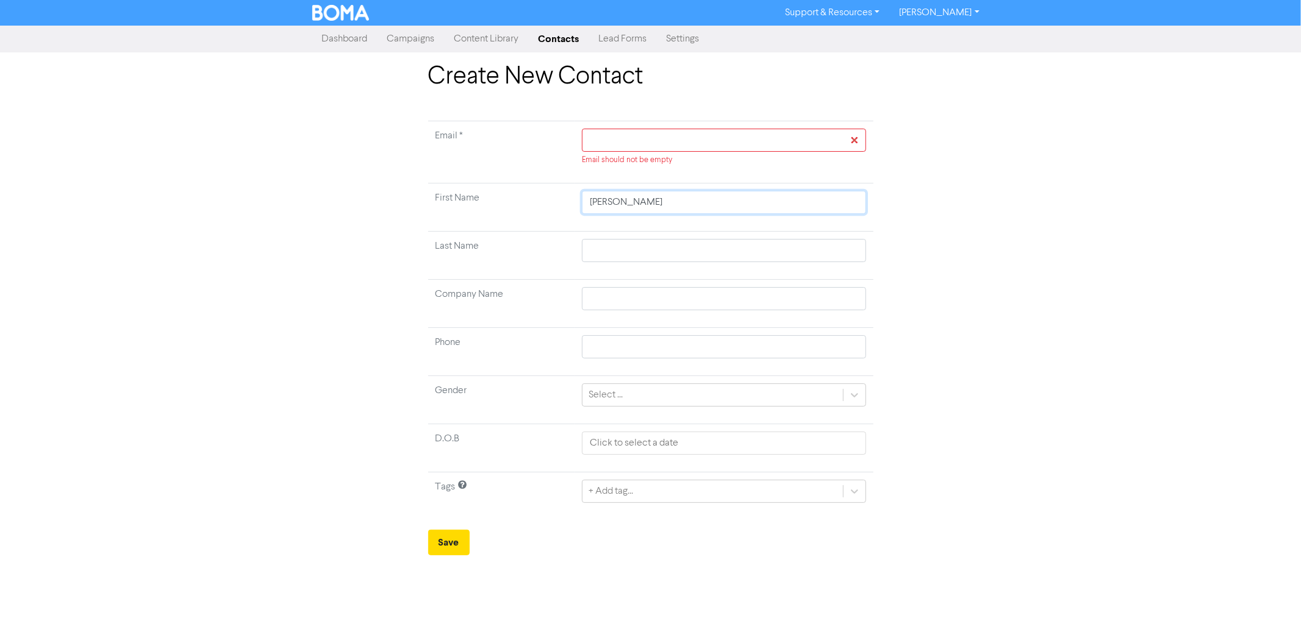
type input "Tamara"
click at [624, 246] on input "text" at bounding box center [724, 250] width 284 height 23
paste input "Love"
type input "Love"
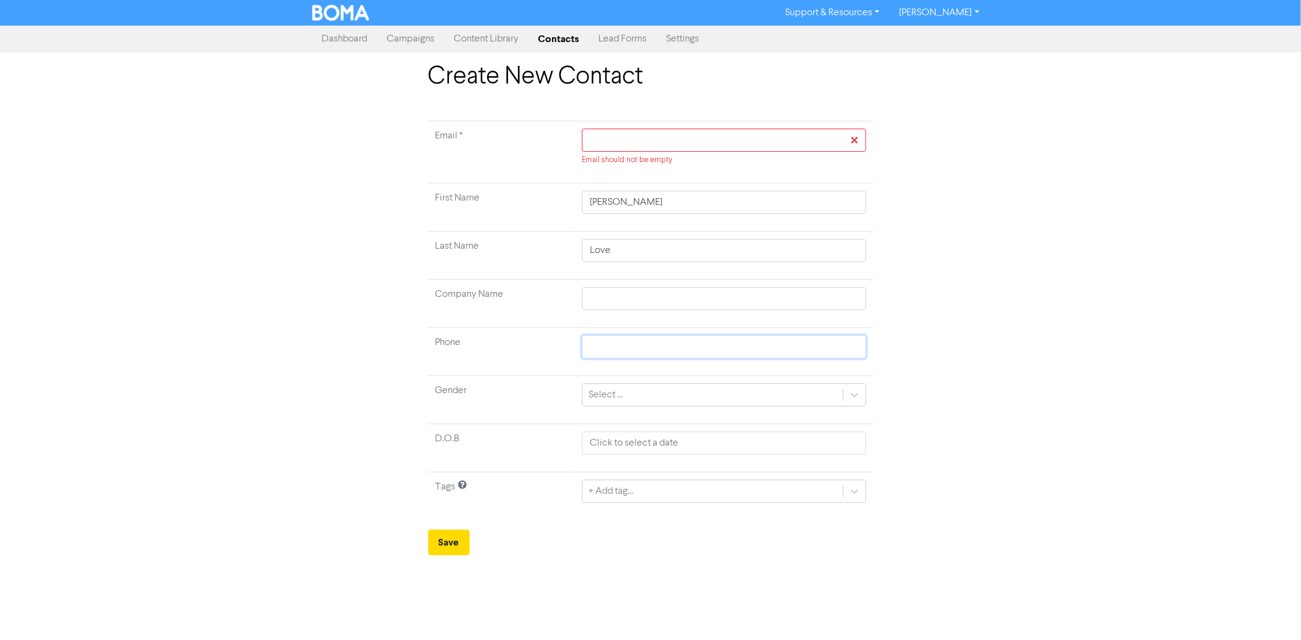
click at [620, 356] on input "text" at bounding box center [724, 346] width 284 height 23
paste input "0423655429"
type input "0423655429"
click at [659, 136] on input "text" at bounding box center [724, 140] width 284 height 23
paste input "mailto:tamara.jane.love@gmail.com"
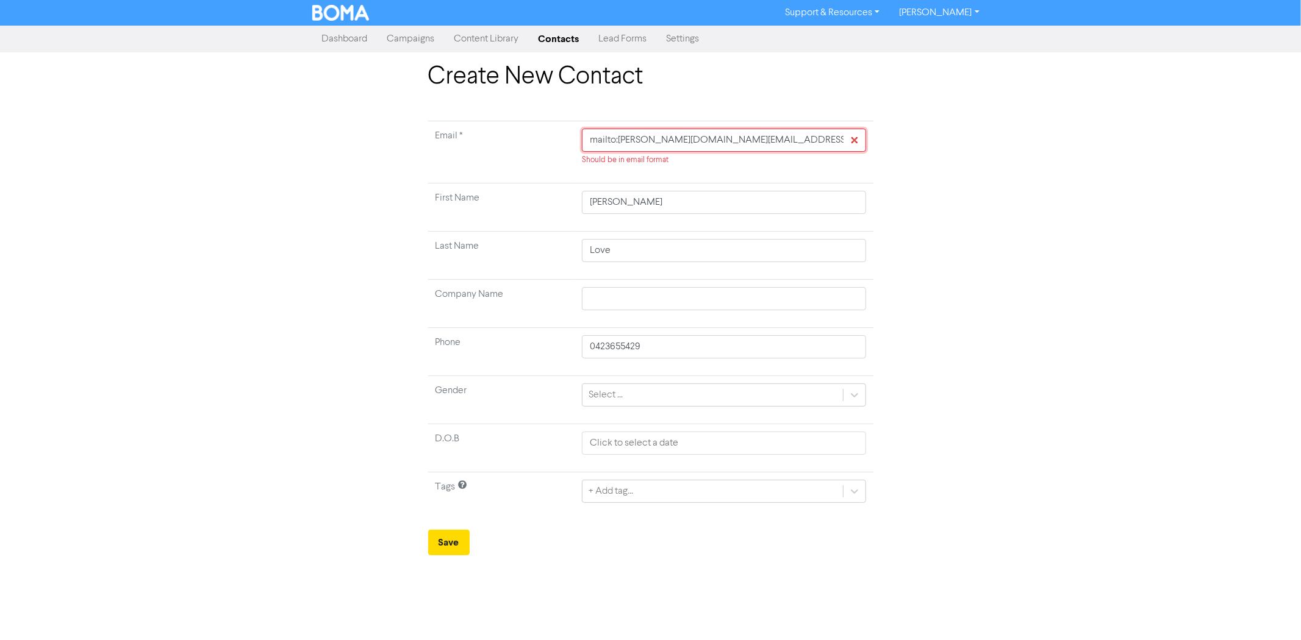
drag, startPoint x: 618, startPoint y: 141, endPoint x: 521, endPoint y: 141, distance: 97.0
click at [523, 141] on tr "Email * mailto:tamara.jane.love@gmail.com Should be in email format" at bounding box center [650, 152] width 445 height 62
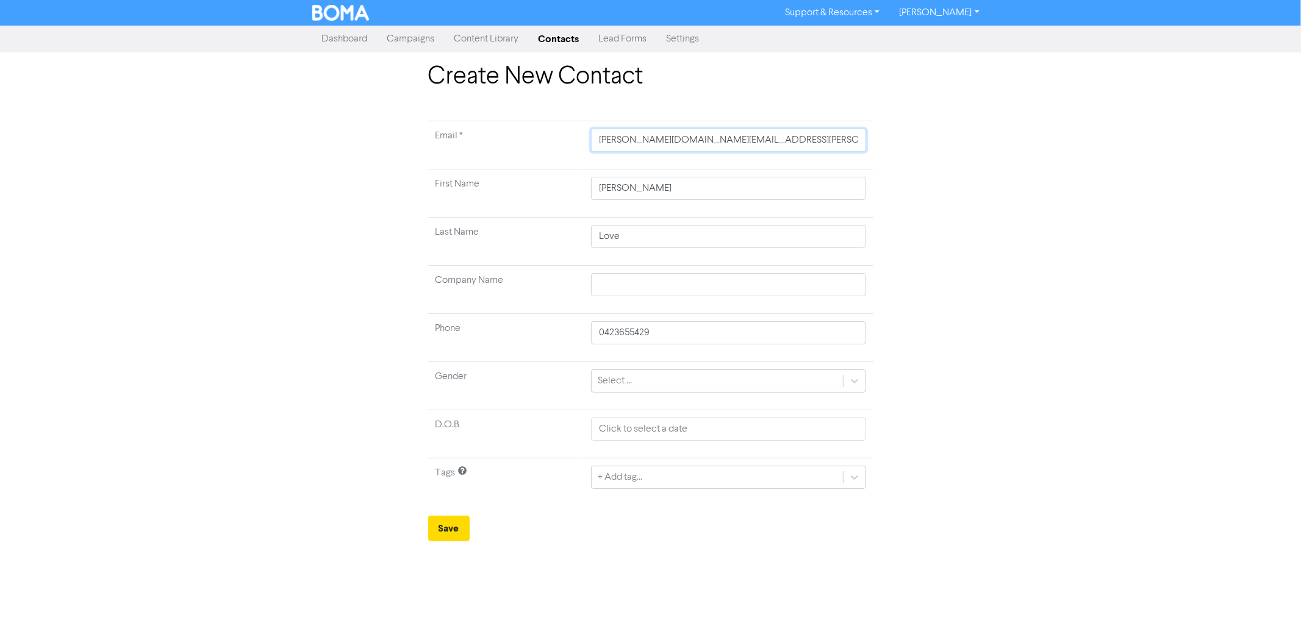
type input "tamara.jane.love@gmail.com"
click at [653, 295] on input "text" at bounding box center [728, 284] width 274 height 23
click at [854, 385] on icon at bounding box center [854, 381] width 12 height 12
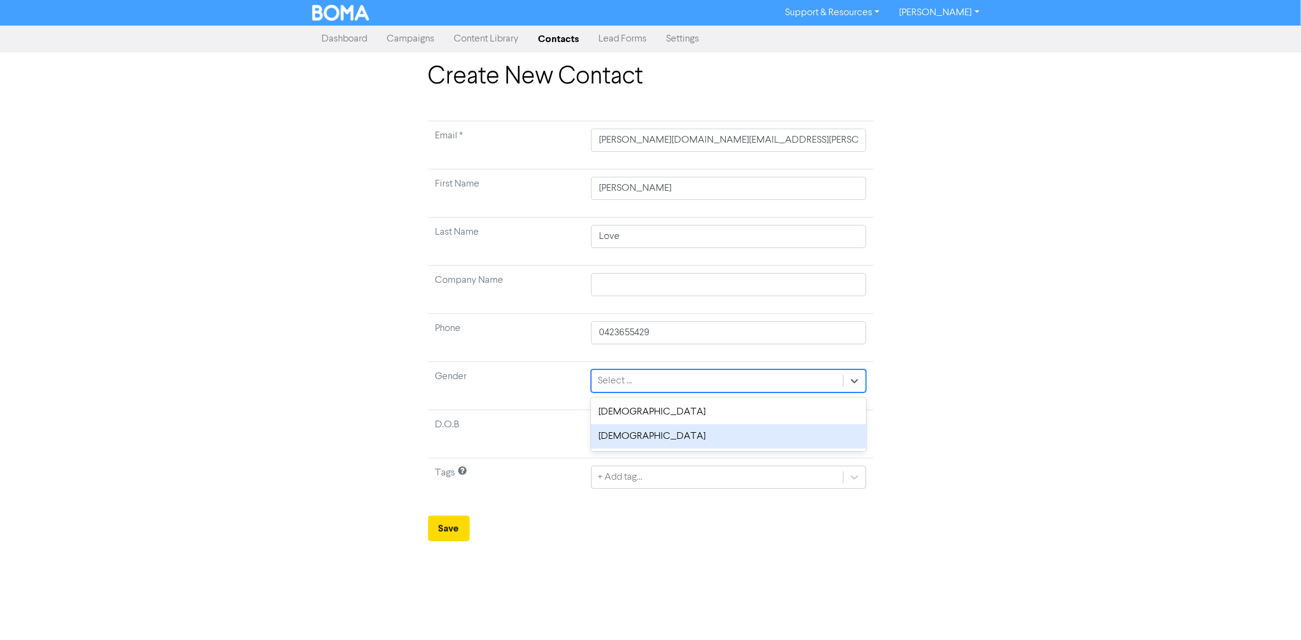
click at [710, 444] on div "Female" at bounding box center [728, 436] width 274 height 24
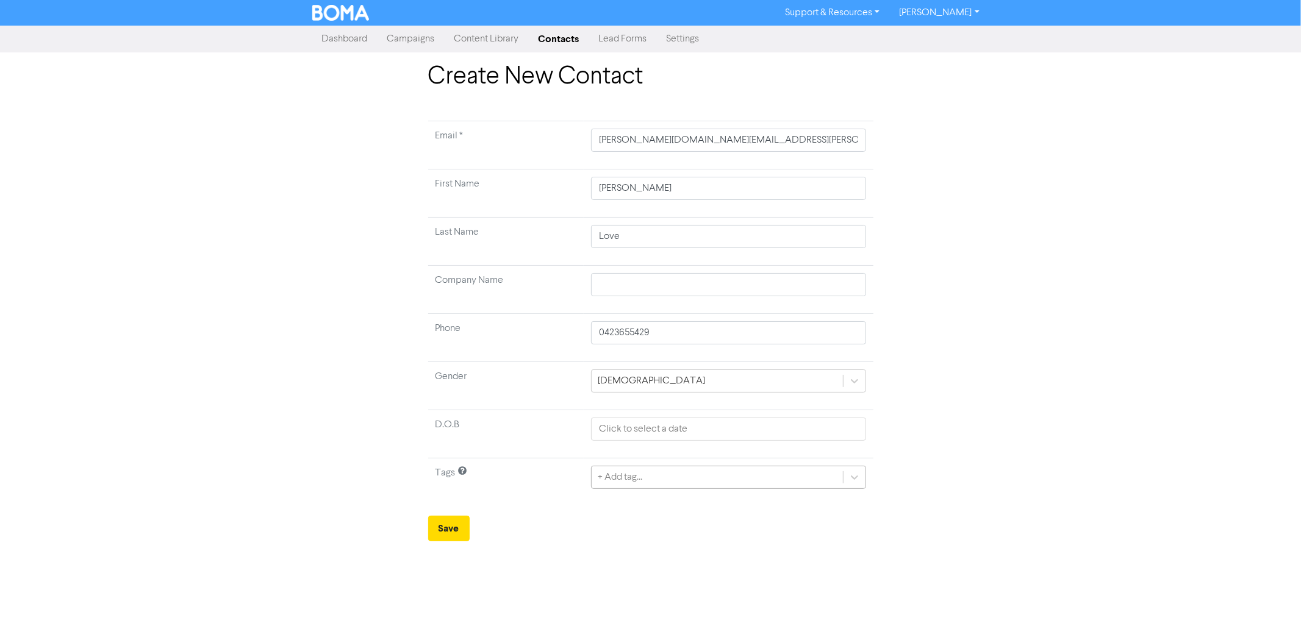
click at [596, 484] on div "+ Add tag..." at bounding box center [717, 478] width 251 height 22
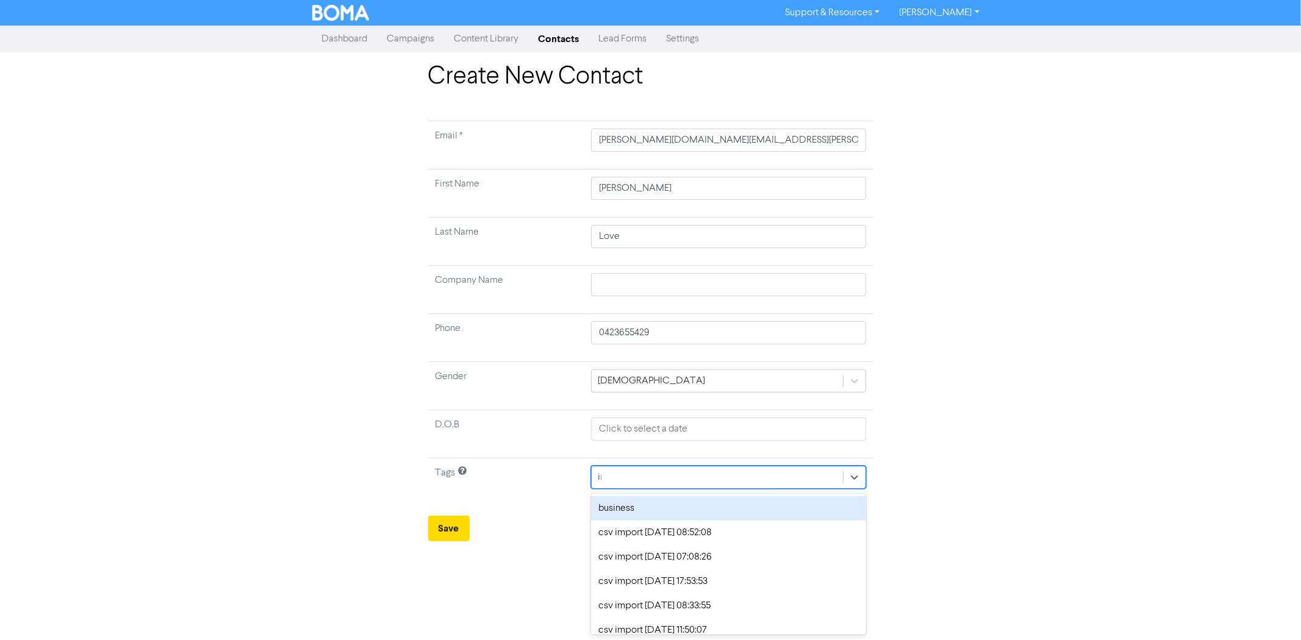
type input "ind"
click at [625, 507] on div "individual" at bounding box center [728, 508] width 274 height 24
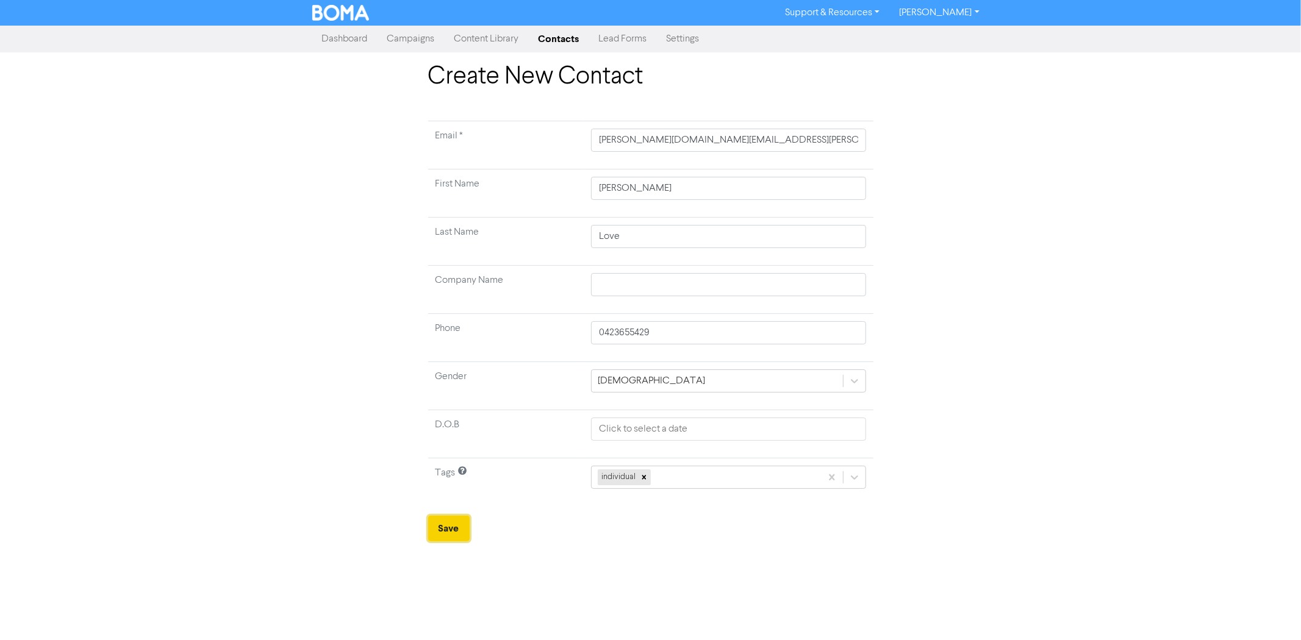
click at [446, 541] on button "Save" at bounding box center [448, 529] width 41 height 26
